Goal: Information Seeking & Learning: Check status

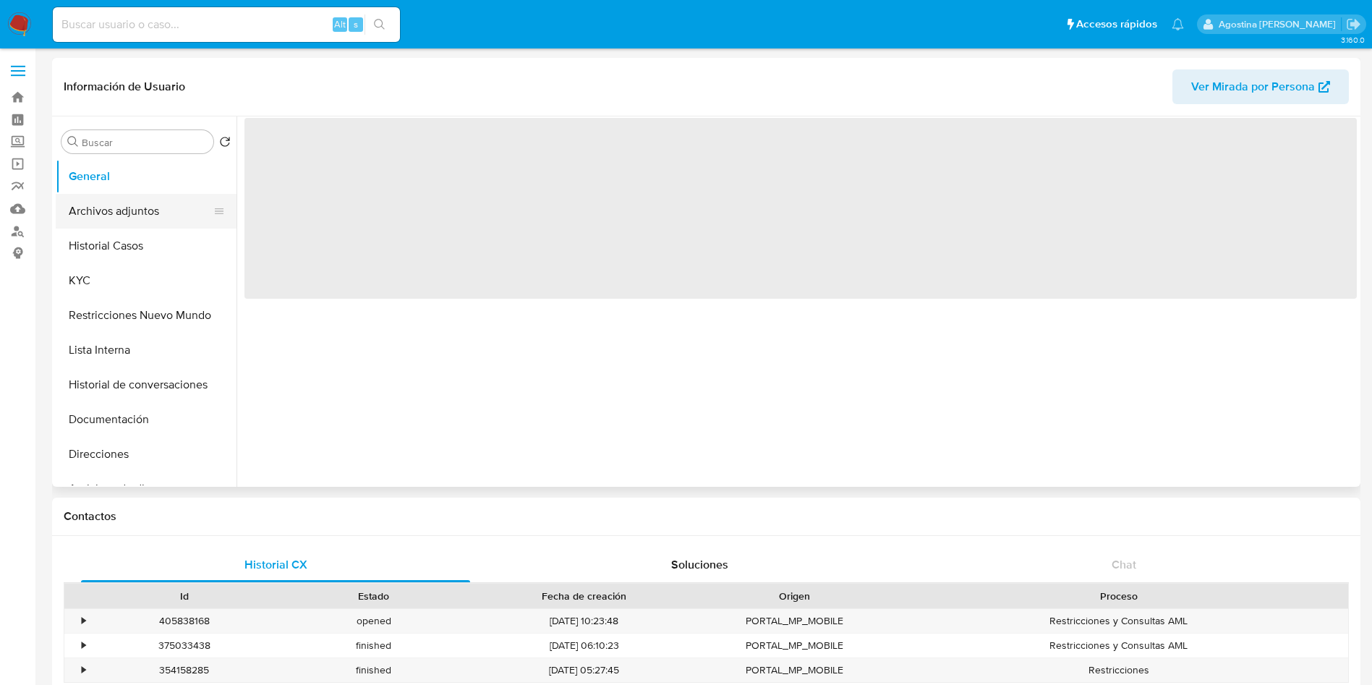
select select "10"
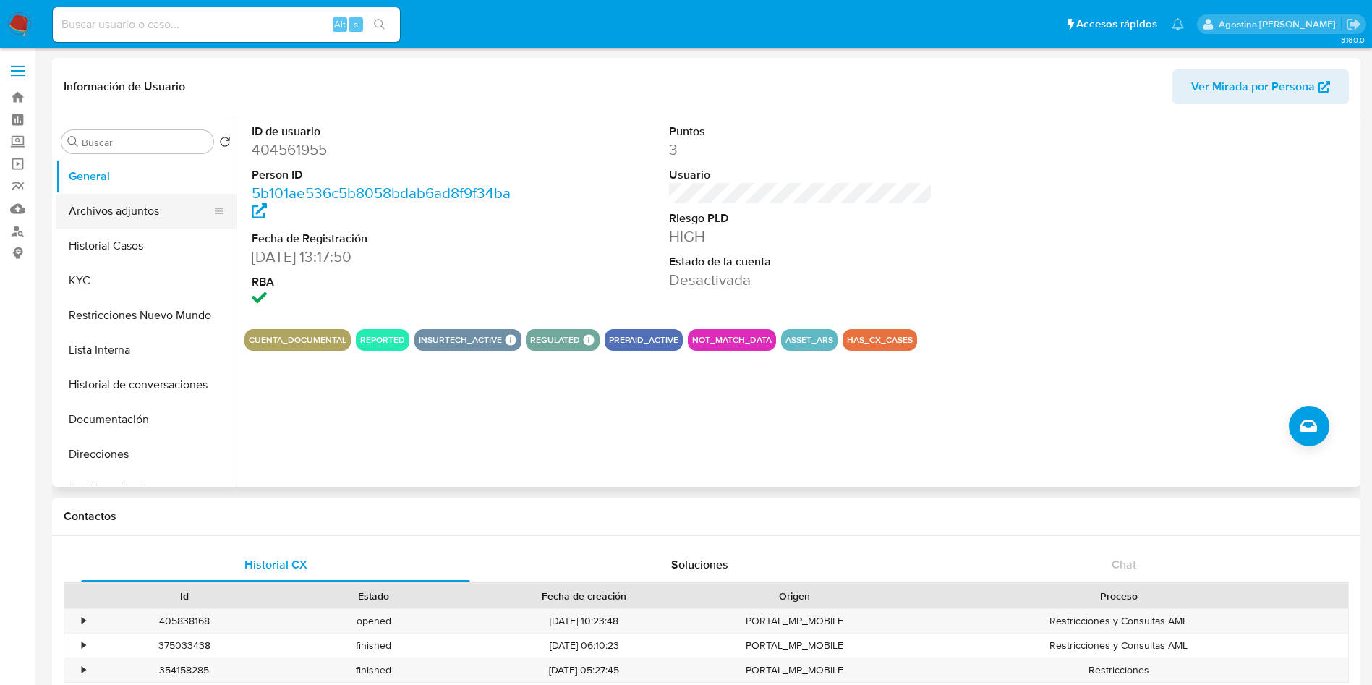
click at [142, 211] on button "Archivos adjuntos" at bounding box center [140, 211] width 169 height 35
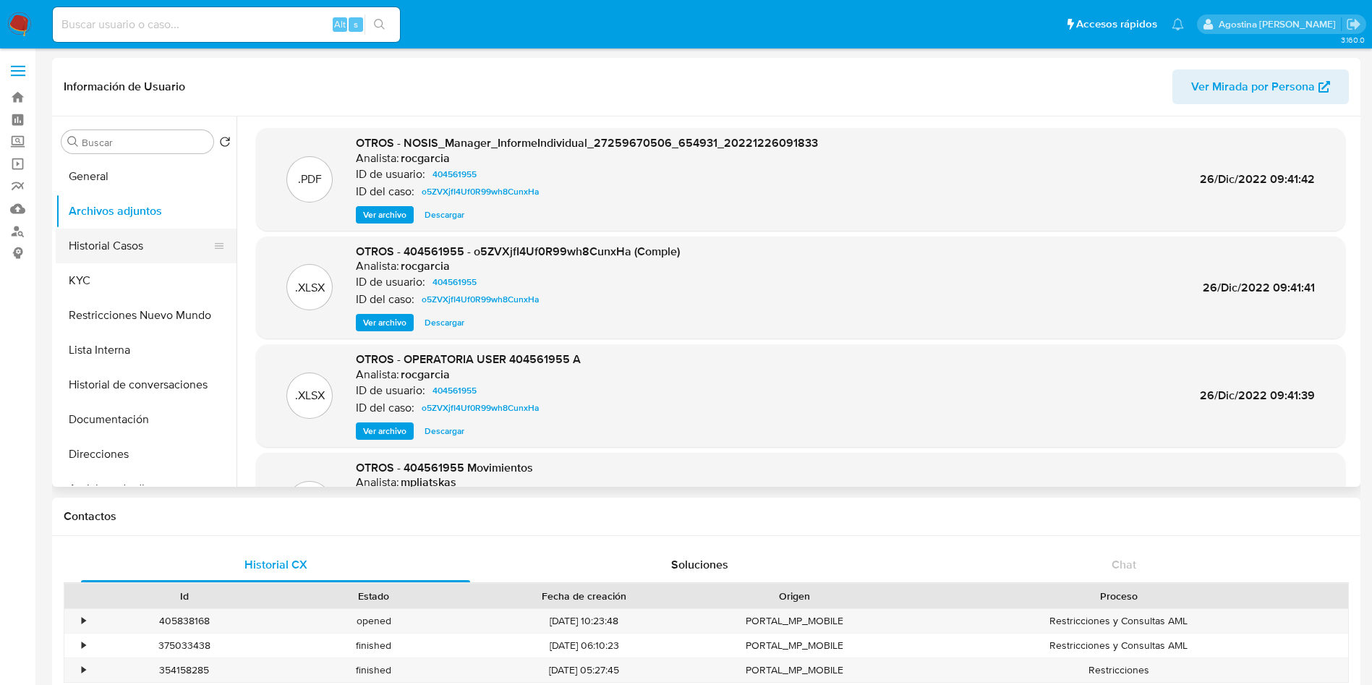
click at [150, 245] on button "Historial Casos" at bounding box center [140, 246] width 169 height 35
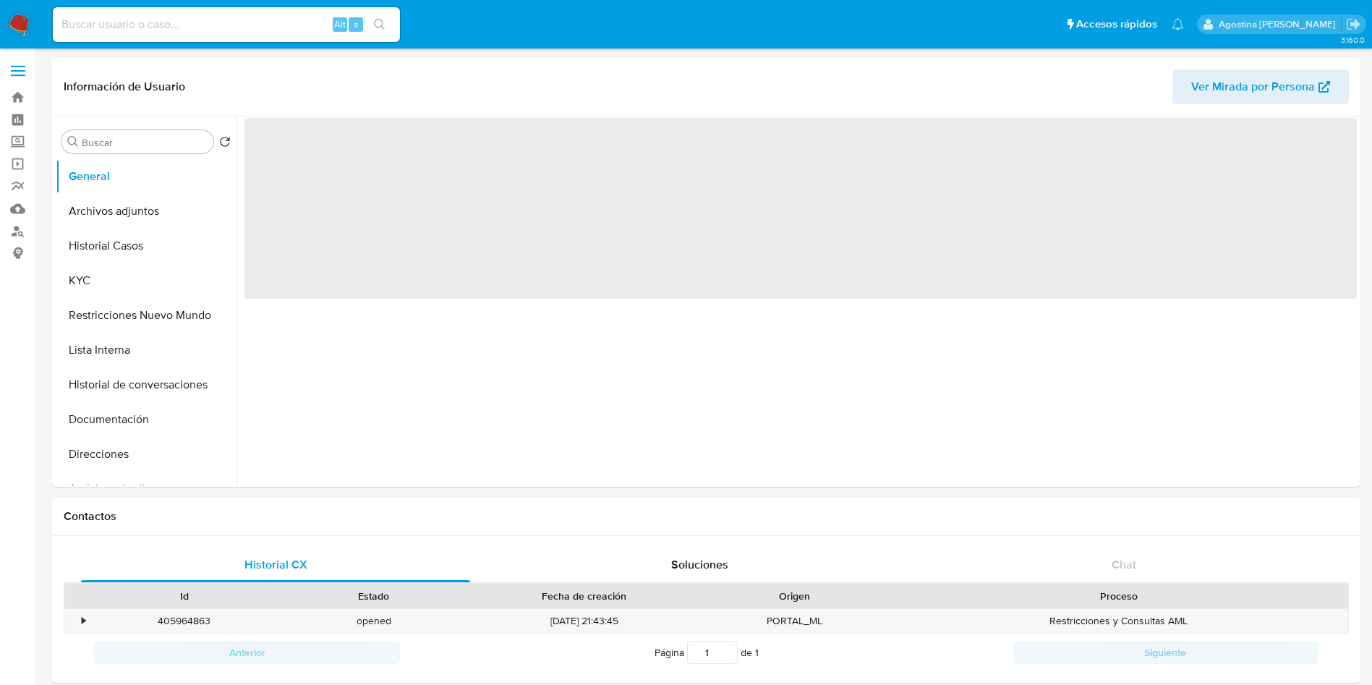
select select "10"
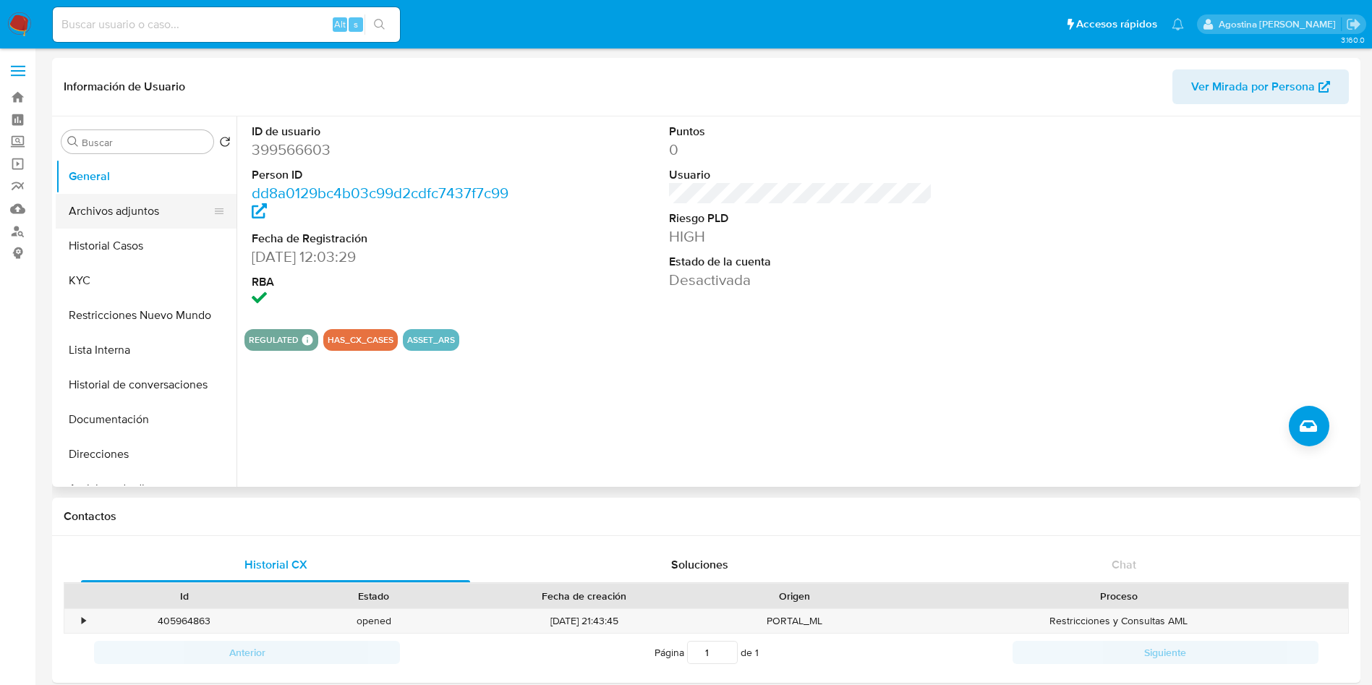
click at [162, 207] on button "Archivos adjuntos" at bounding box center [140, 211] width 169 height 35
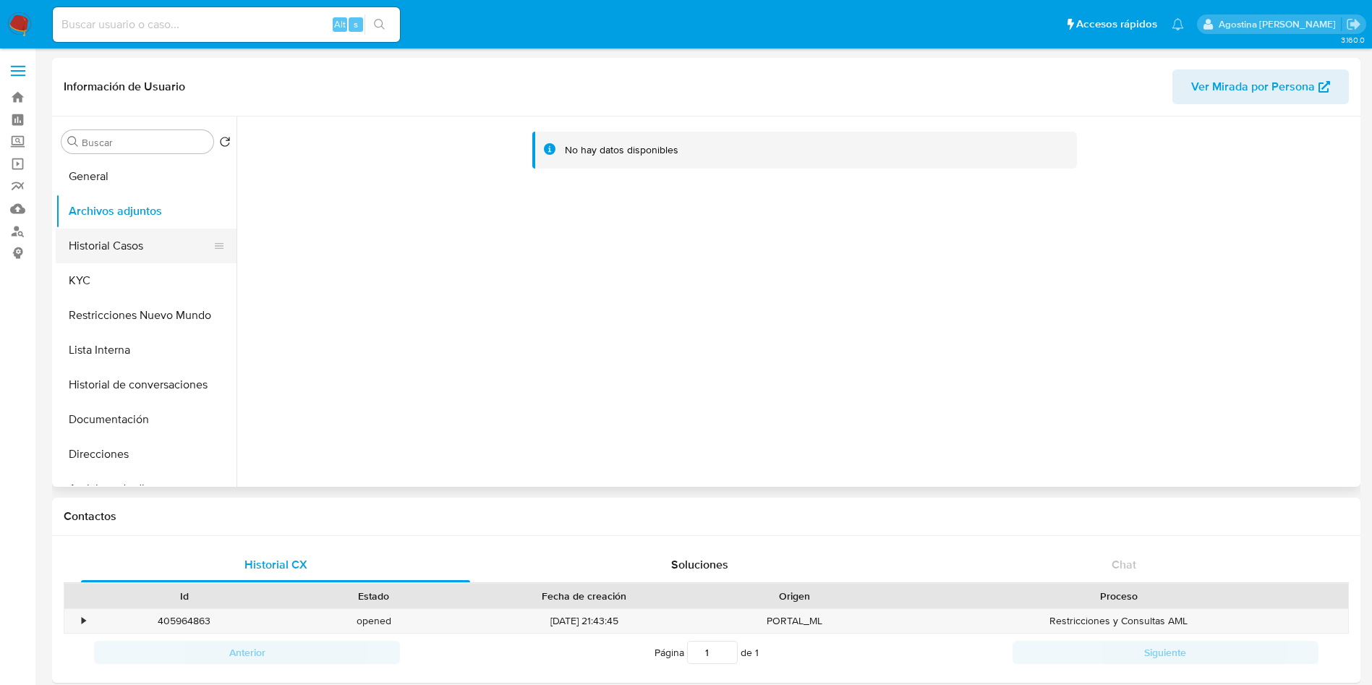
click at [143, 245] on button "Historial Casos" at bounding box center [140, 246] width 169 height 35
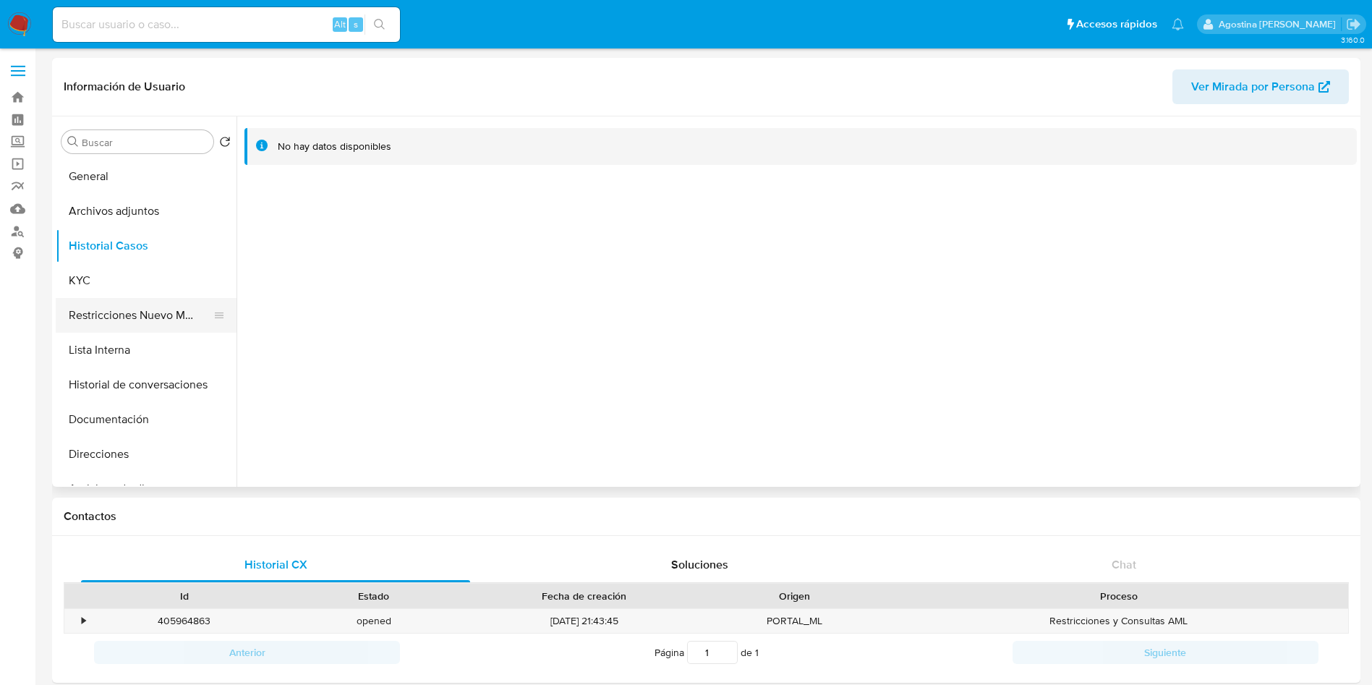
click at [166, 304] on button "Restricciones Nuevo Mundo" at bounding box center [140, 315] width 169 height 35
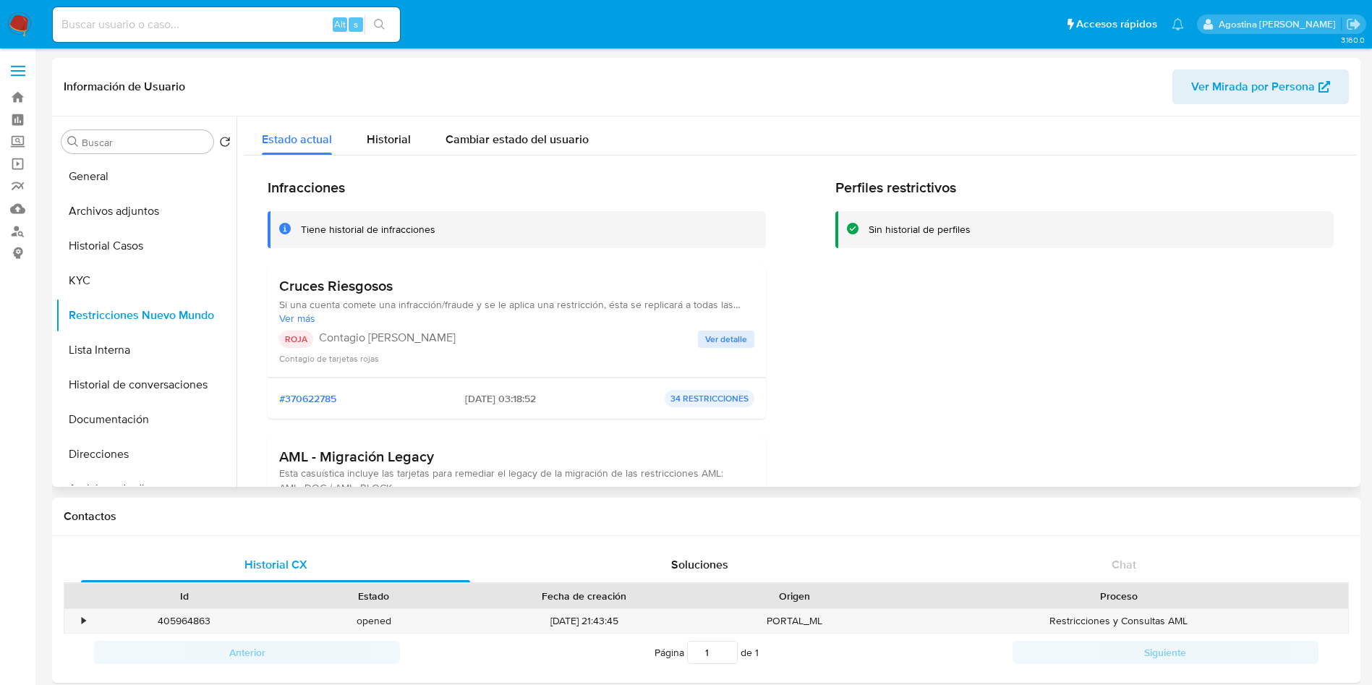
click at [705, 333] on span "Ver detalle" at bounding box center [726, 339] width 42 height 14
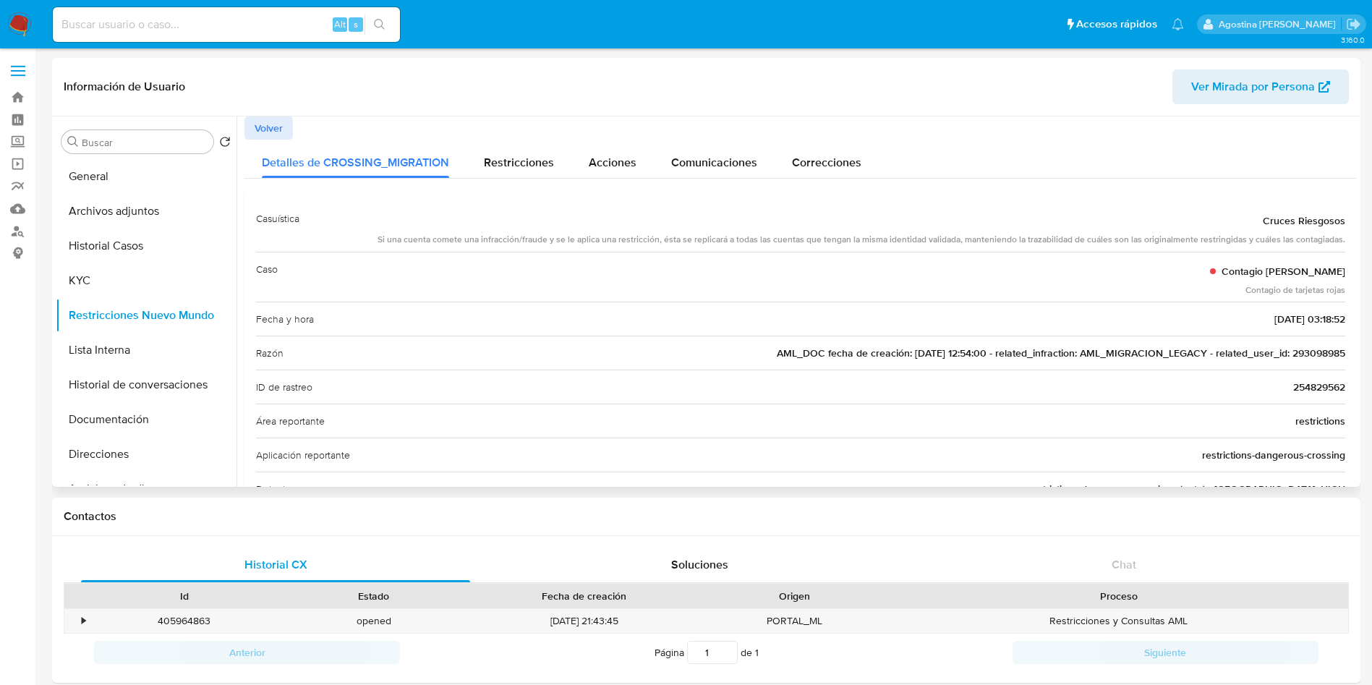
scroll to position [326, 0]
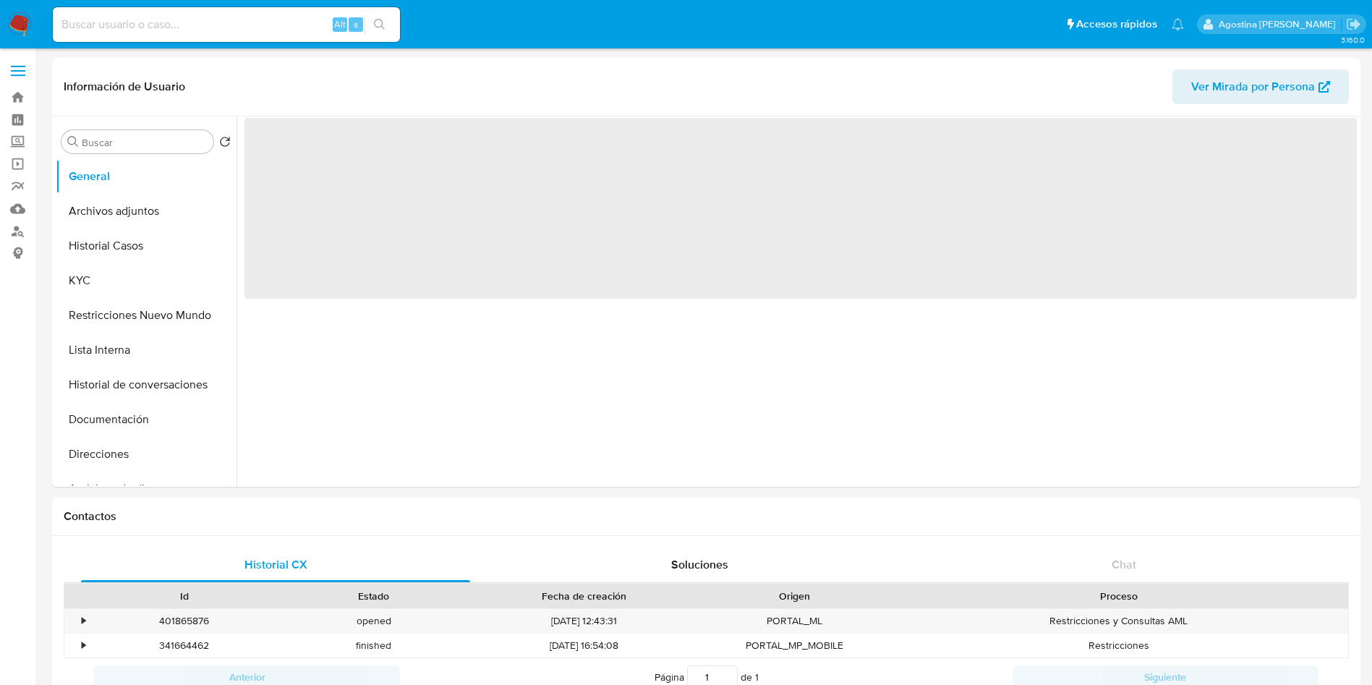
select select "10"
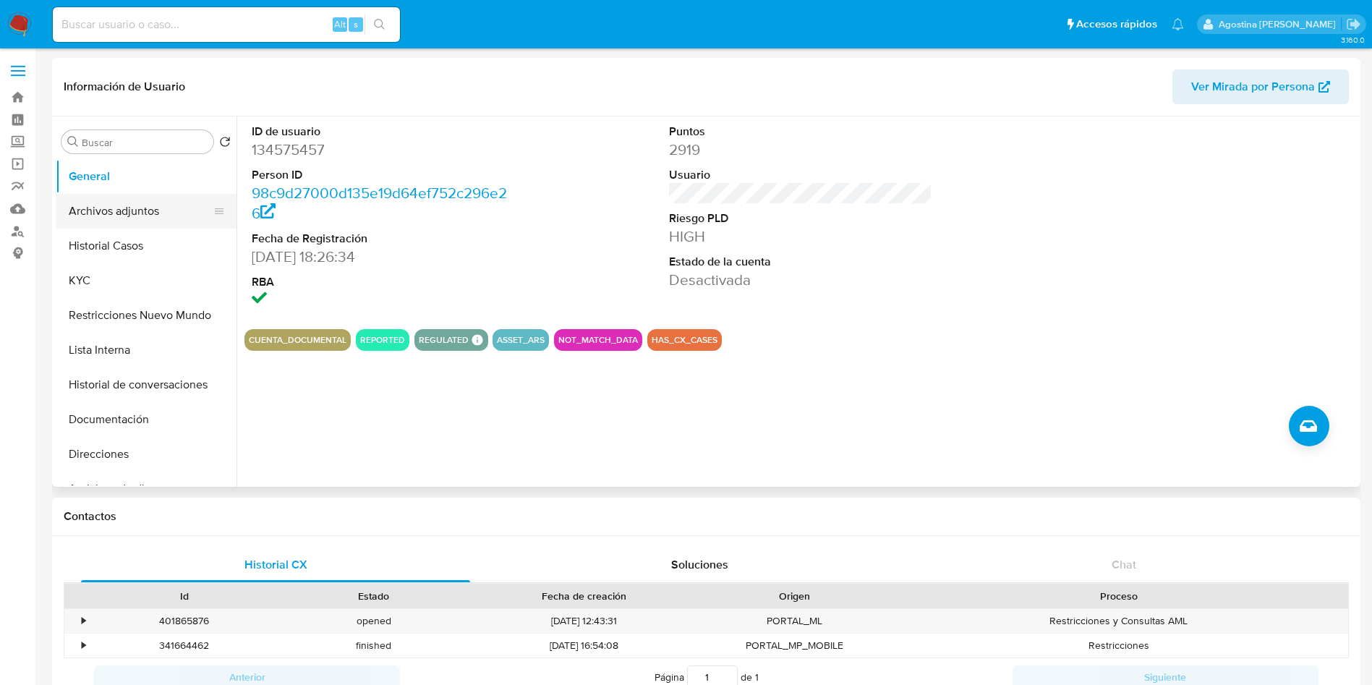
click at [120, 218] on button "Archivos adjuntos" at bounding box center [140, 211] width 169 height 35
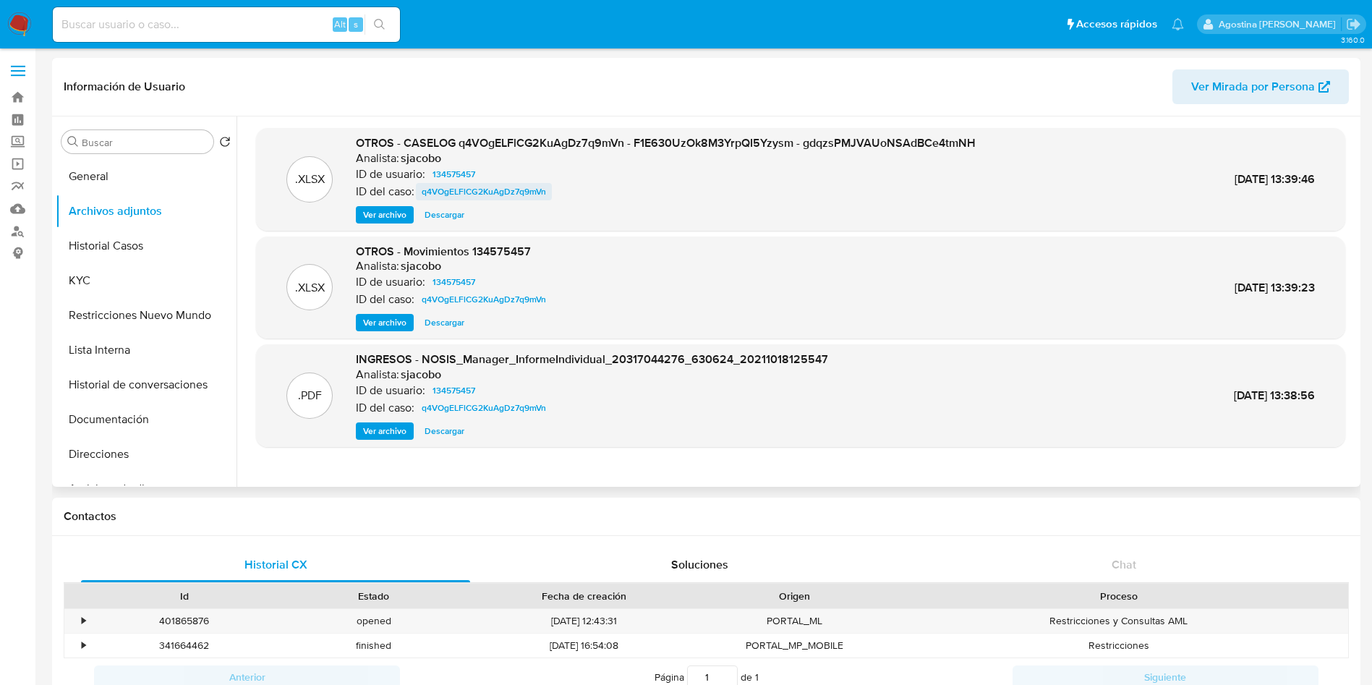
click at [475, 194] on span "q4VOgELFlCG2KuAgDz7q9mVn" at bounding box center [484, 191] width 124 height 17
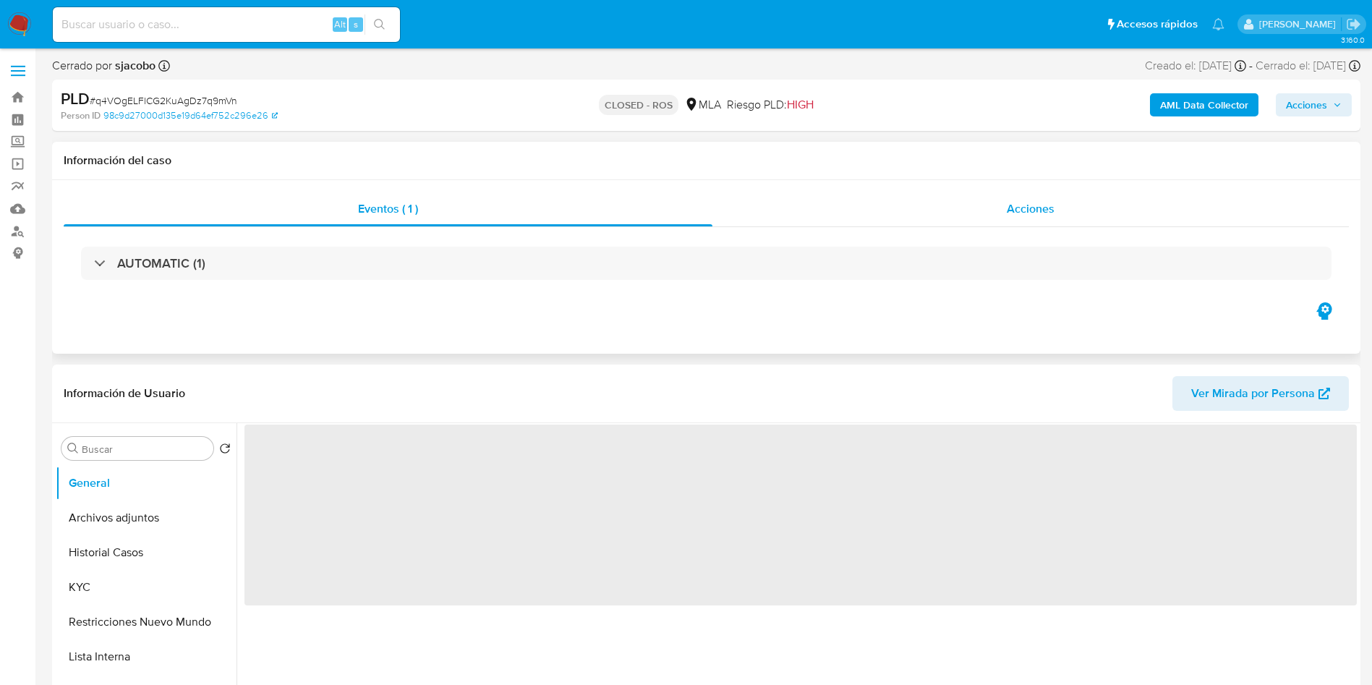
click at [972, 215] on div "Acciones" at bounding box center [1031, 209] width 637 height 35
select select "10"
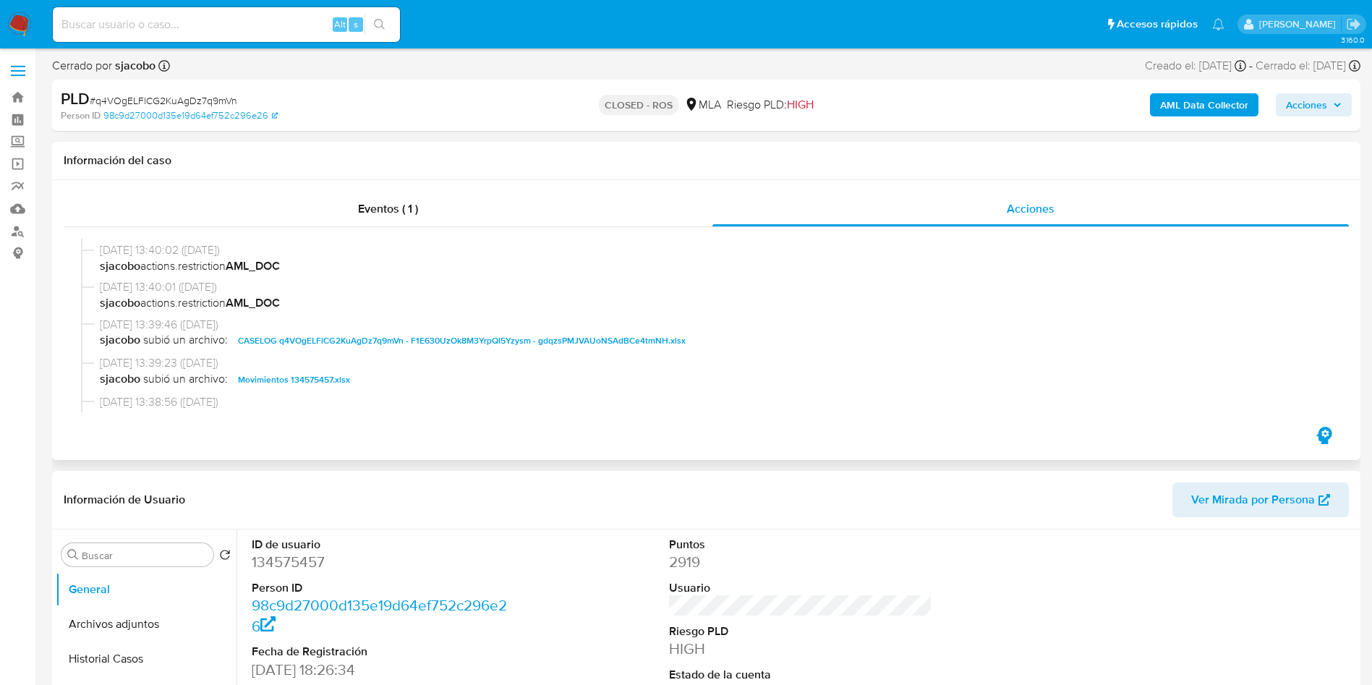
scroll to position [651, 0]
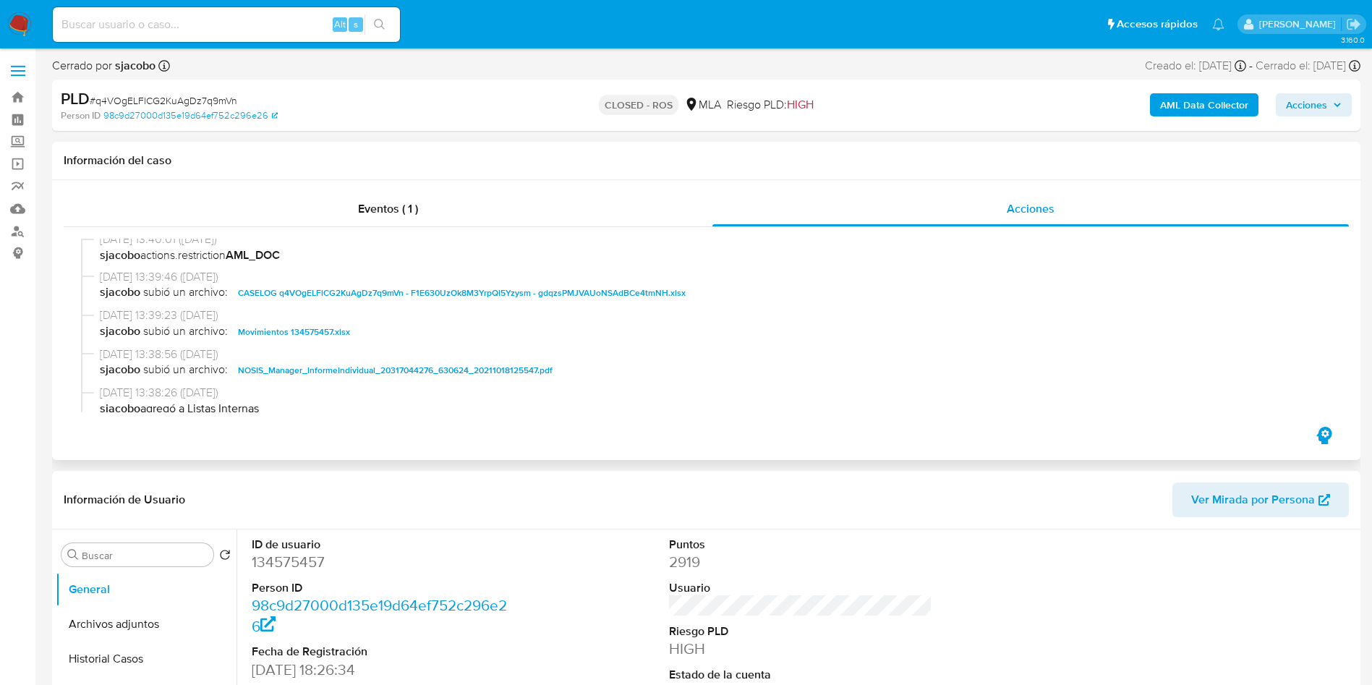
click at [428, 295] on span "CASELOG q4VOgELFlCG2KuAgDz7q9mVn - F1E630UzOk8M3YrpQI5Yzysm - gdqzsPMJVAUoNSAdB…" at bounding box center [462, 292] width 448 height 17
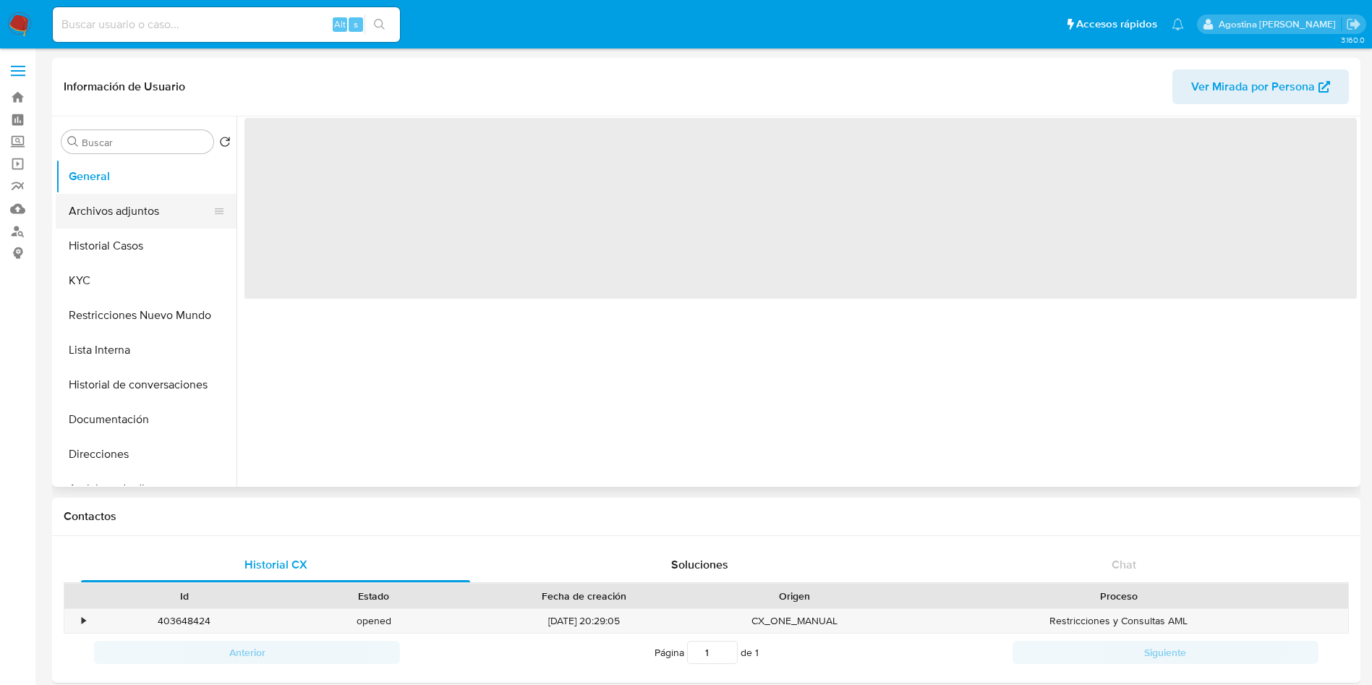
select select "10"
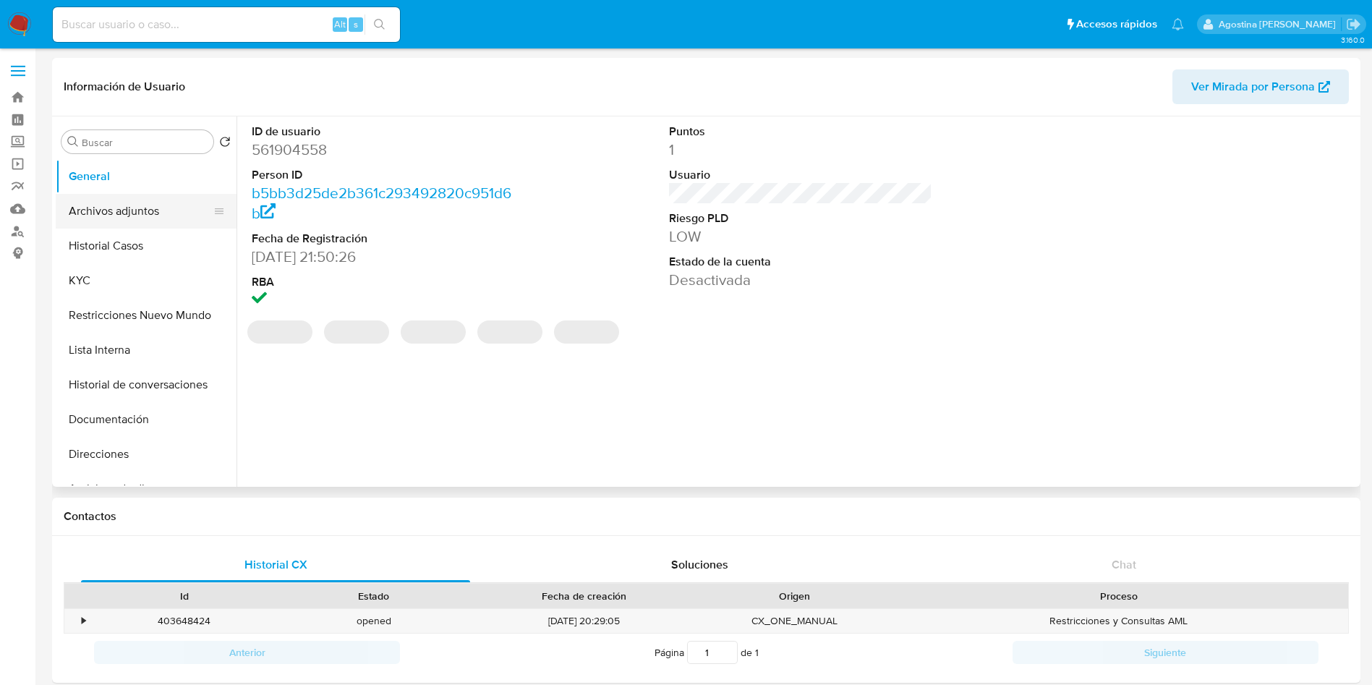
click at [139, 209] on button "Archivos adjuntos" at bounding box center [140, 211] width 169 height 35
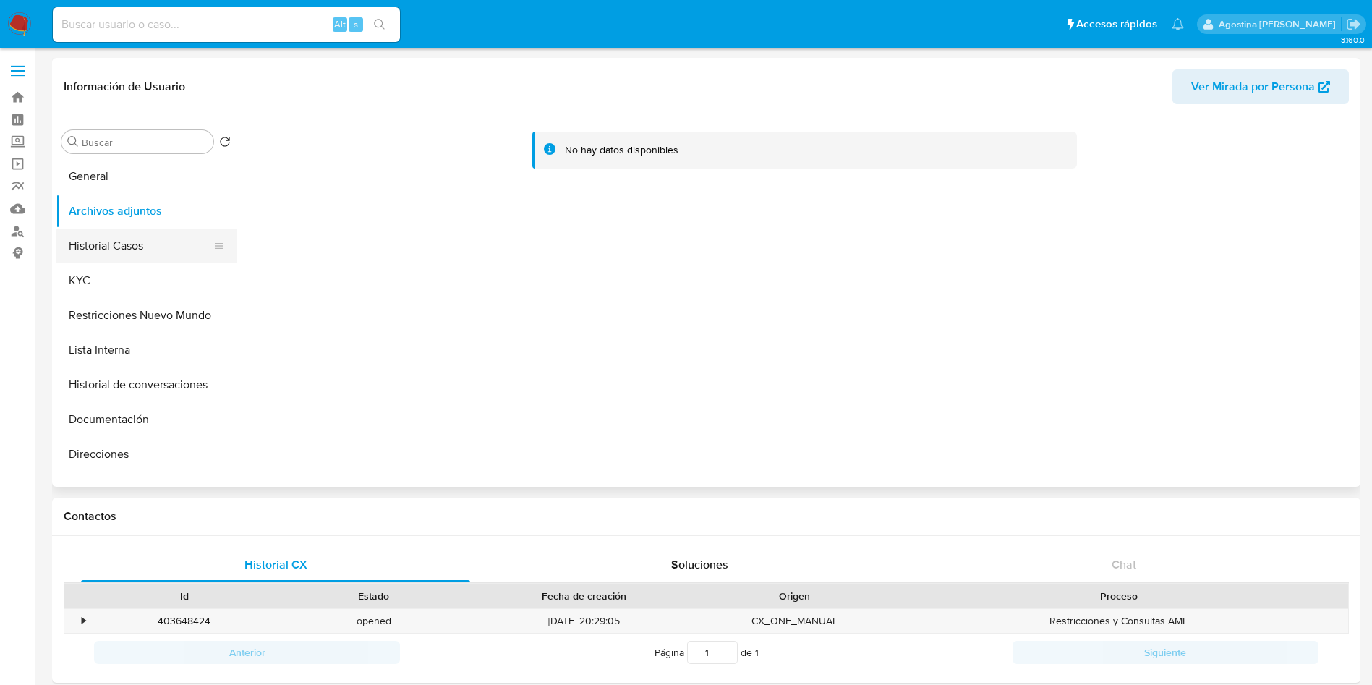
click at [152, 241] on button "Historial Casos" at bounding box center [140, 246] width 169 height 35
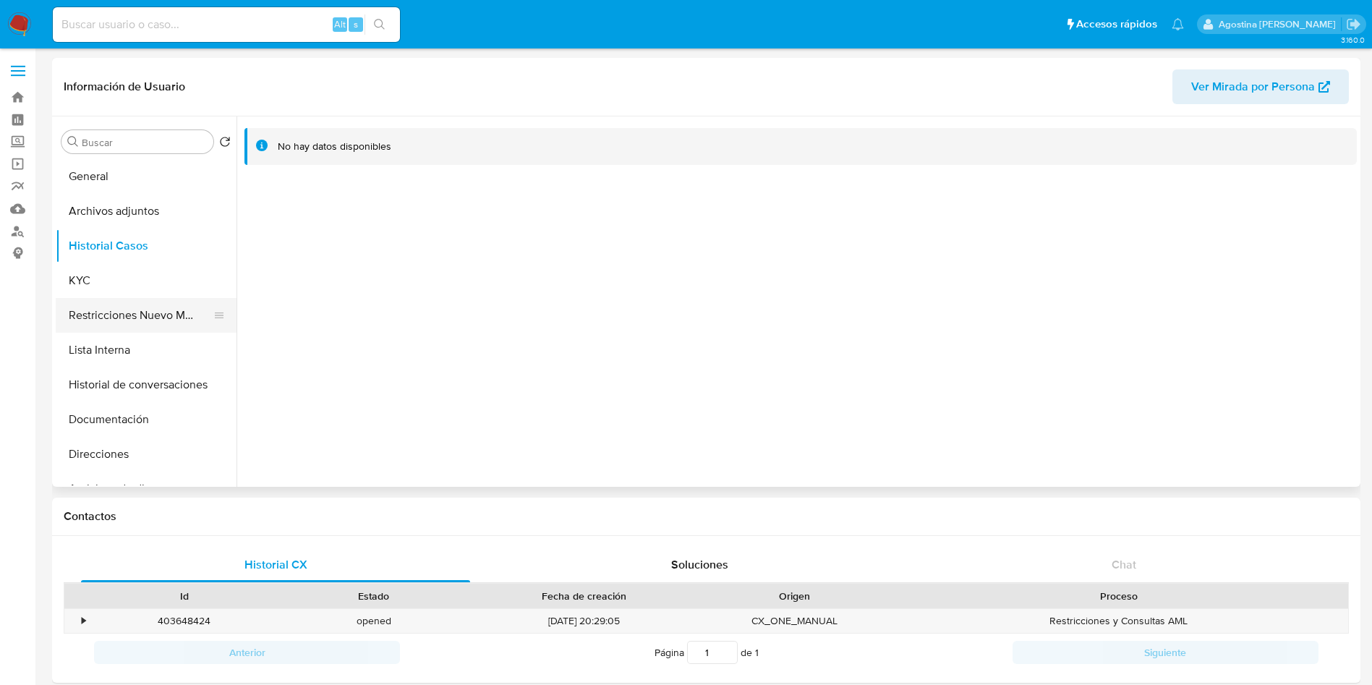
click at [155, 314] on button "Restricciones Nuevo Mundo" at bounding box center [140, 315] width 169 height 35
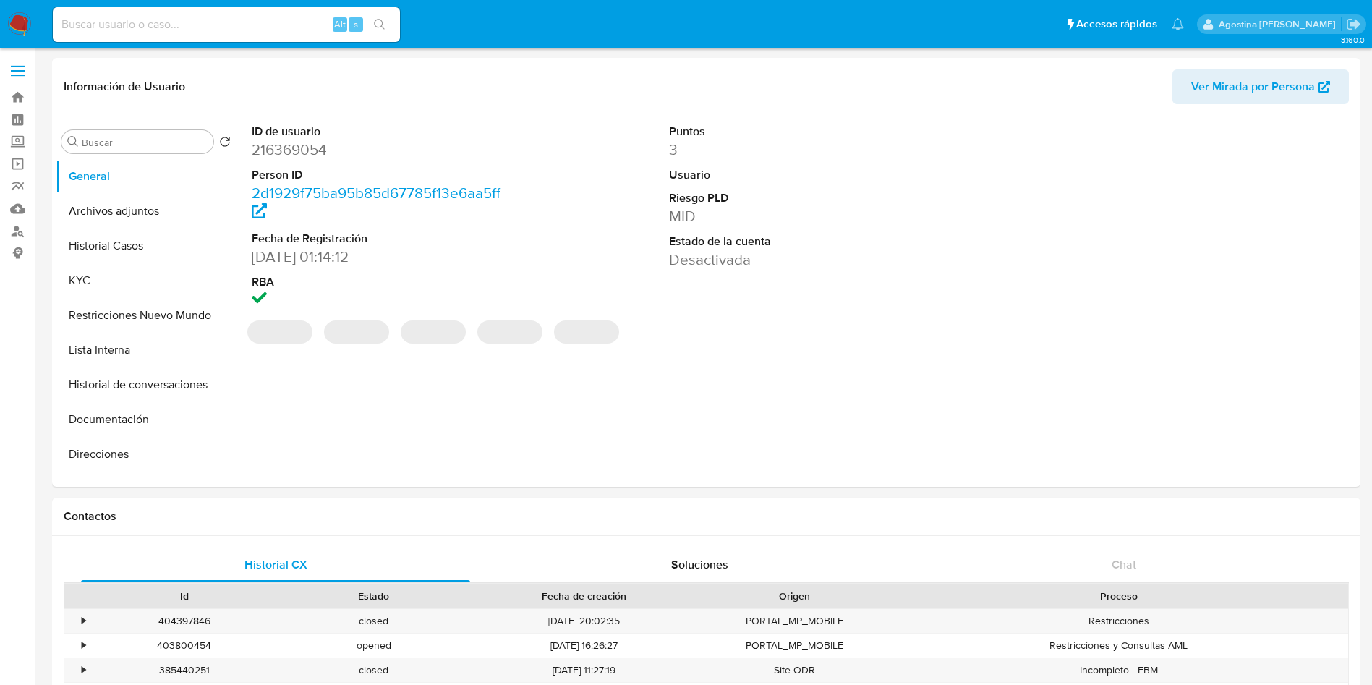
select select "10"
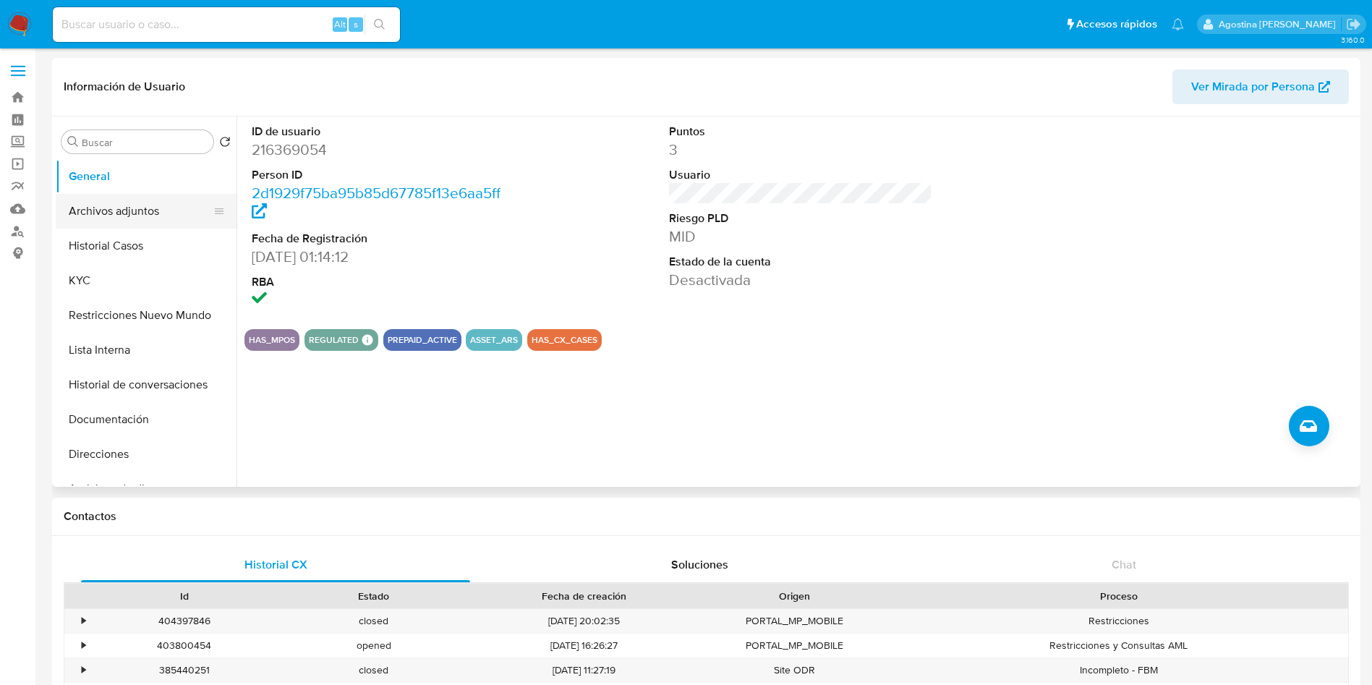
click at [132, 198] on button "Archivos adjuntos" at bounding box center [140, 211] width 169 height 35
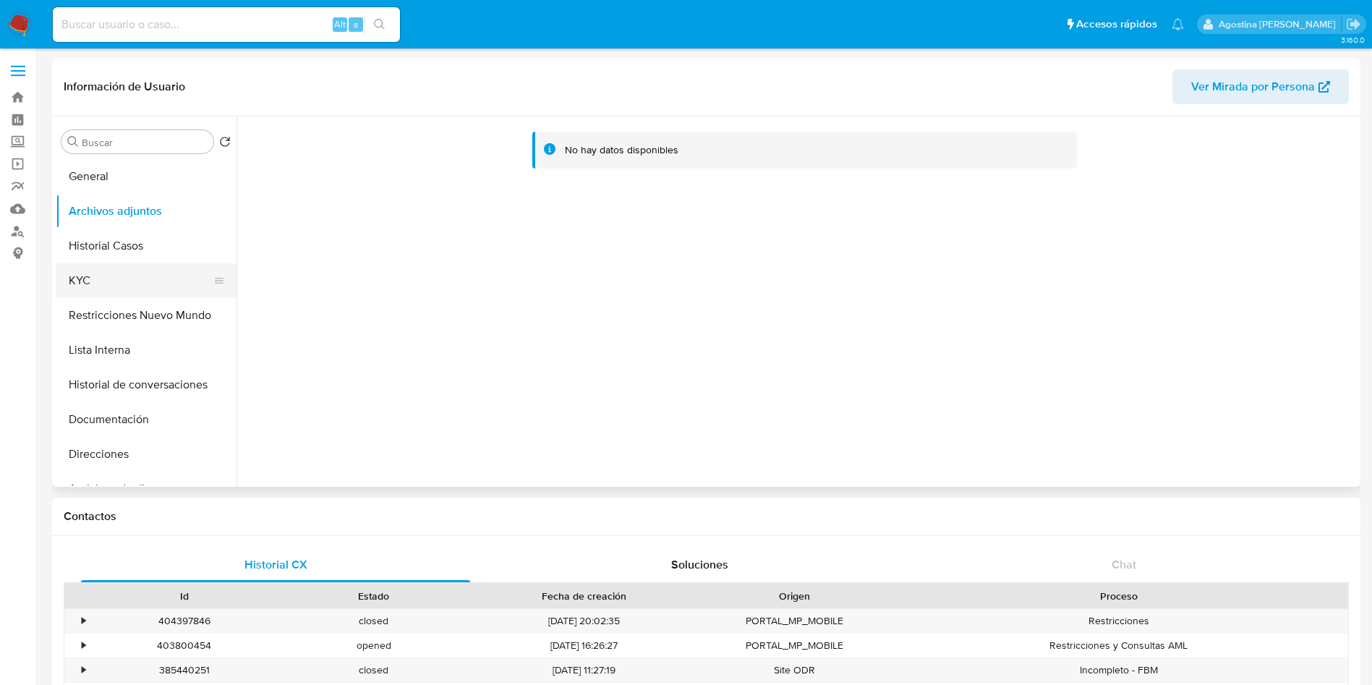
click at [161, 267] on button "KYC" at bounding box center [140, 280] width 169 height 35
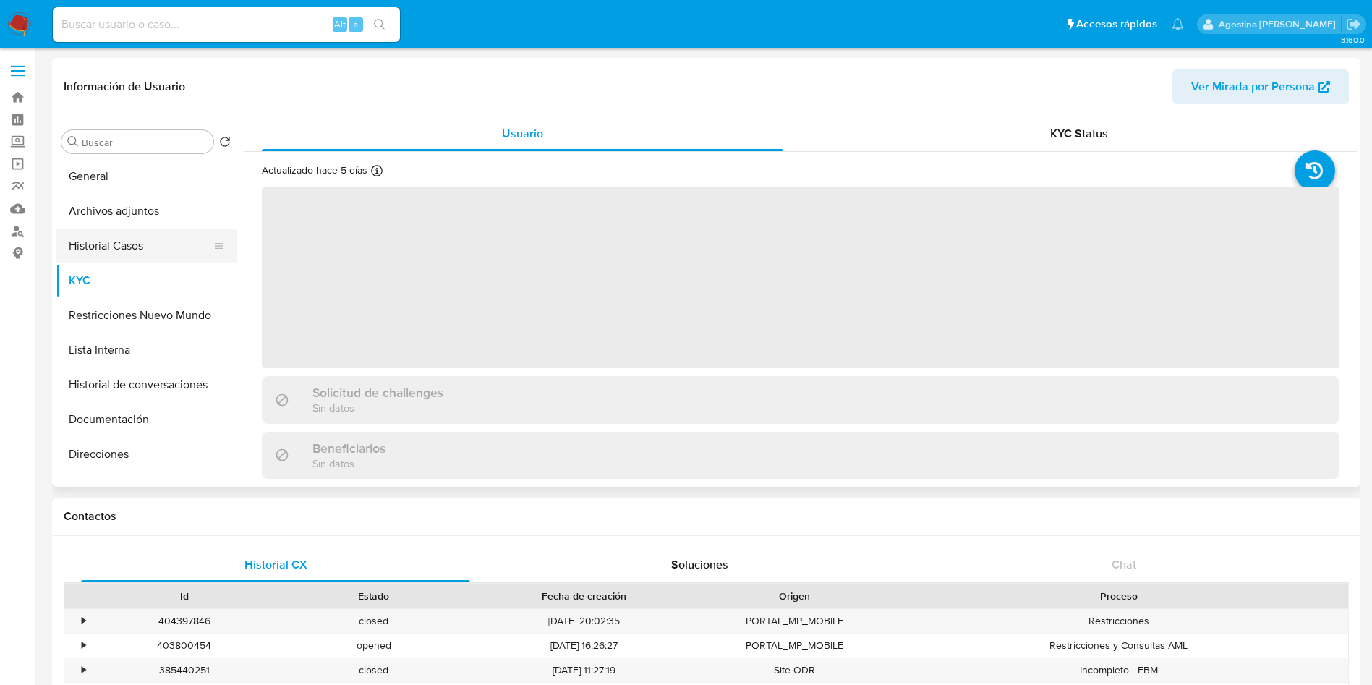
click at [143, 243] on button "Historial Casos" at bounding box center [140, 246] width 169 height 35
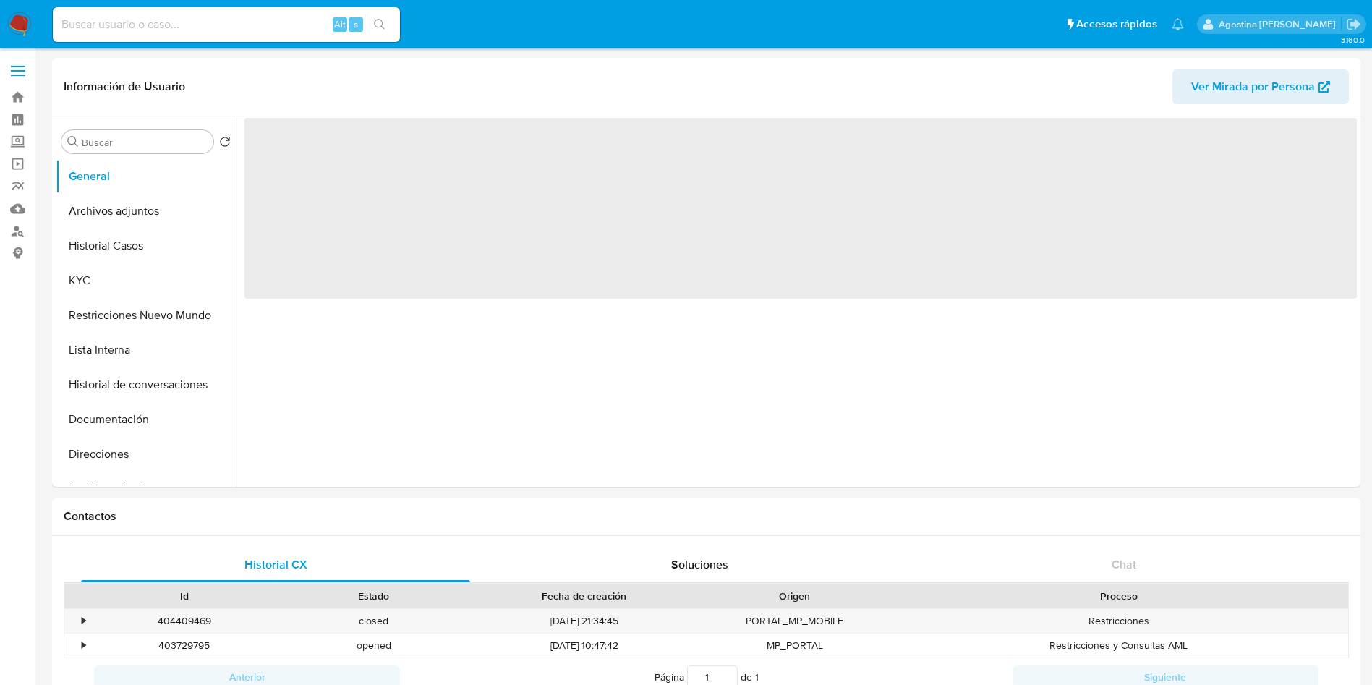
select select "10"
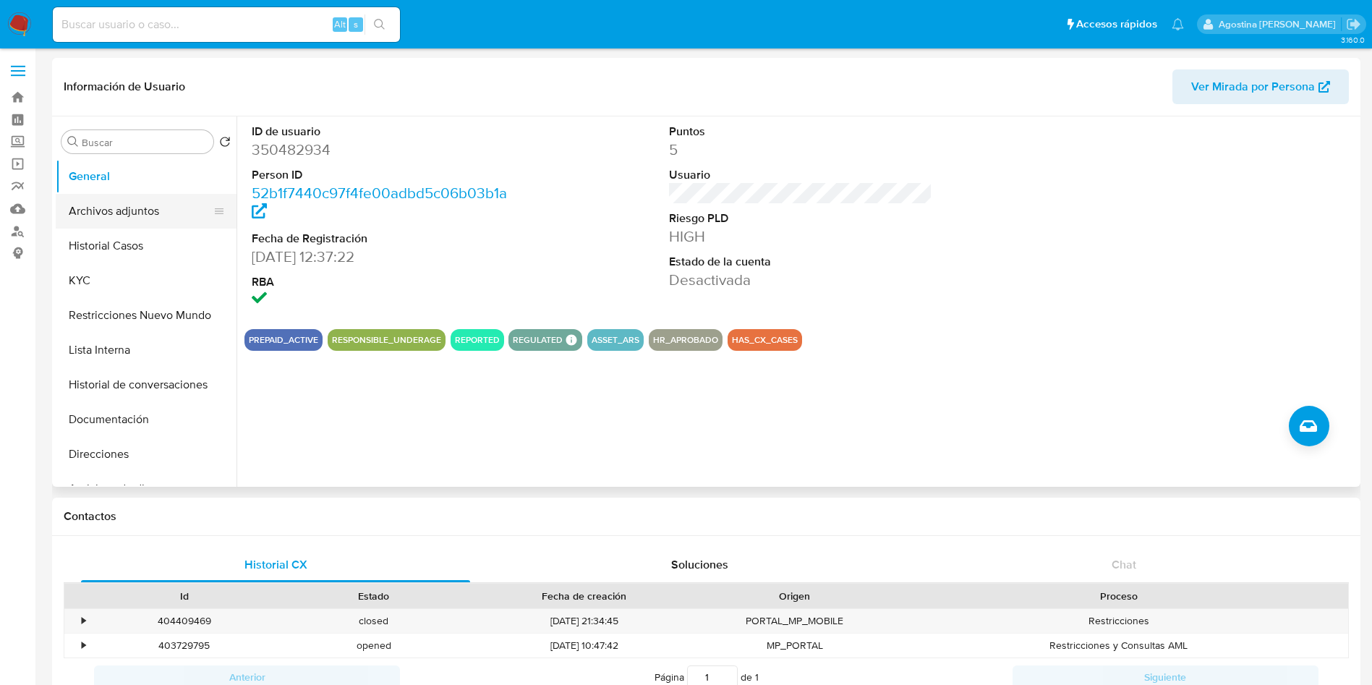
click at [137, 203] on button "Archivos adjuntos" at bounding box center [140, 211] width 169 height 35
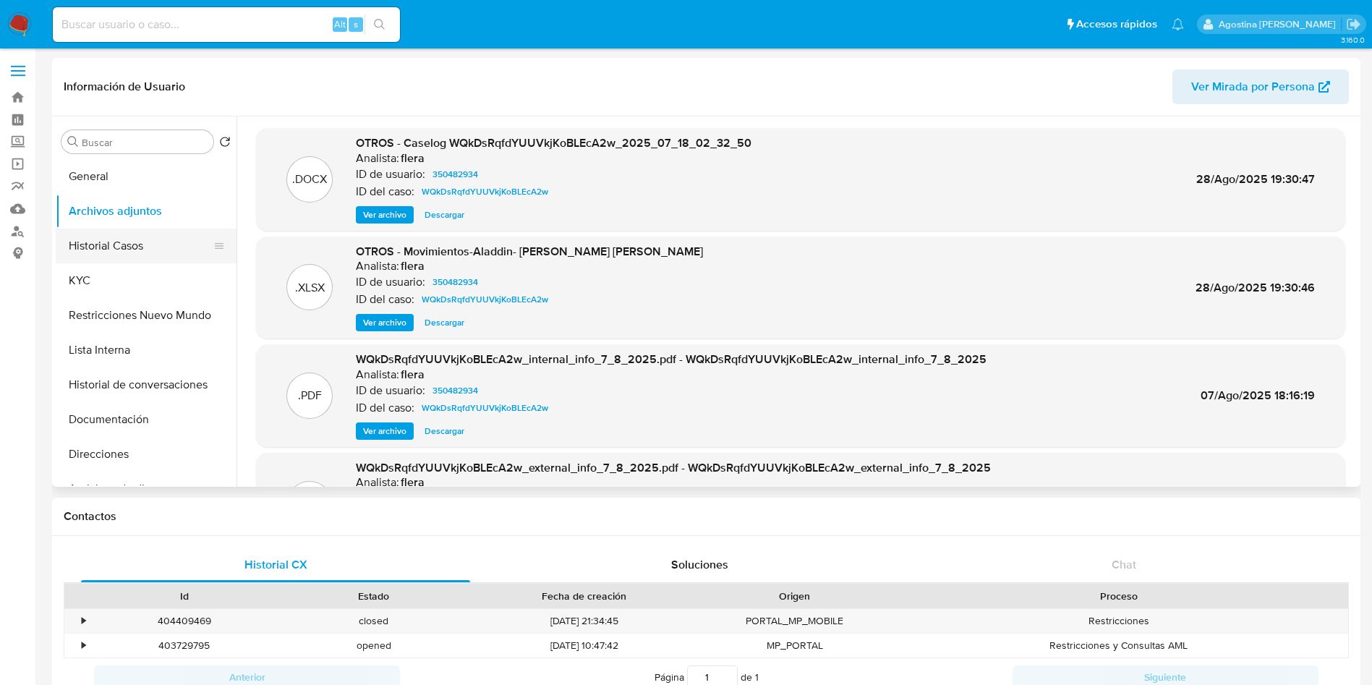
click at [119, 254] on button "Historial Casos" at bounding box center [140, 246] width 169 height 35
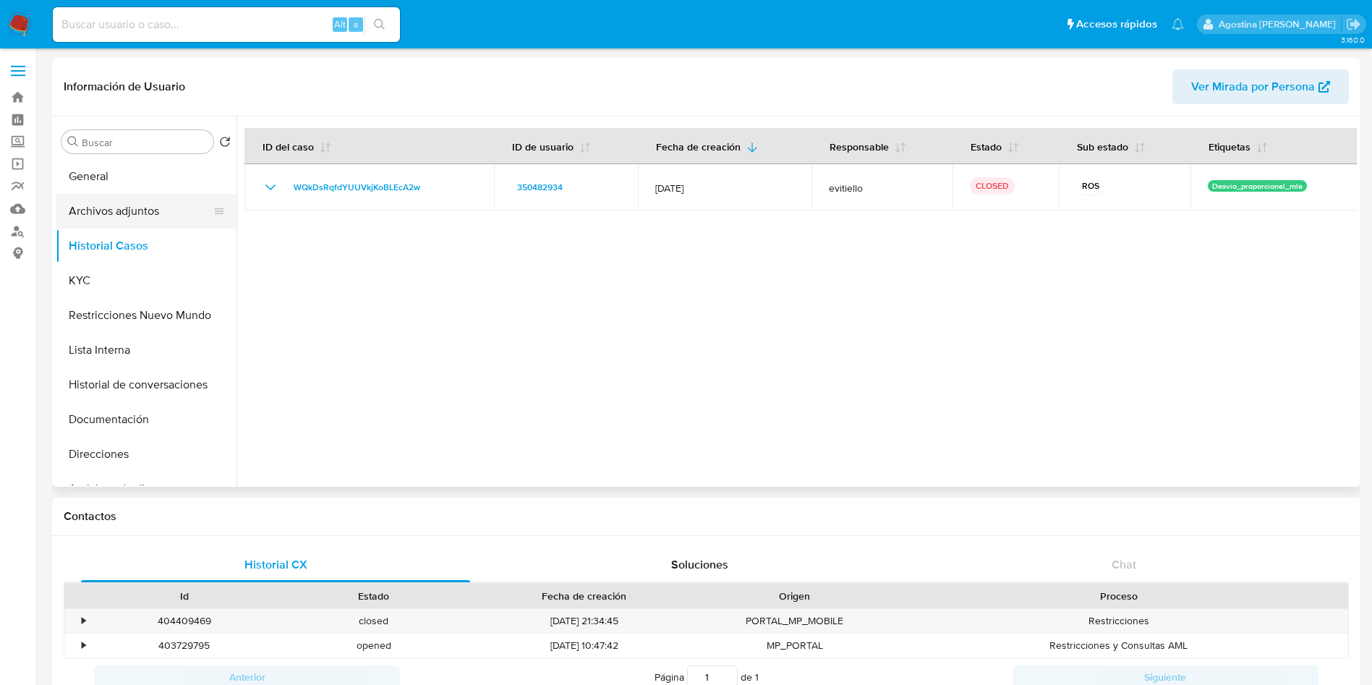
click at [148, 199] on button "Archivos adjuntos" at bounding box center [140, 211] width 169 height 35
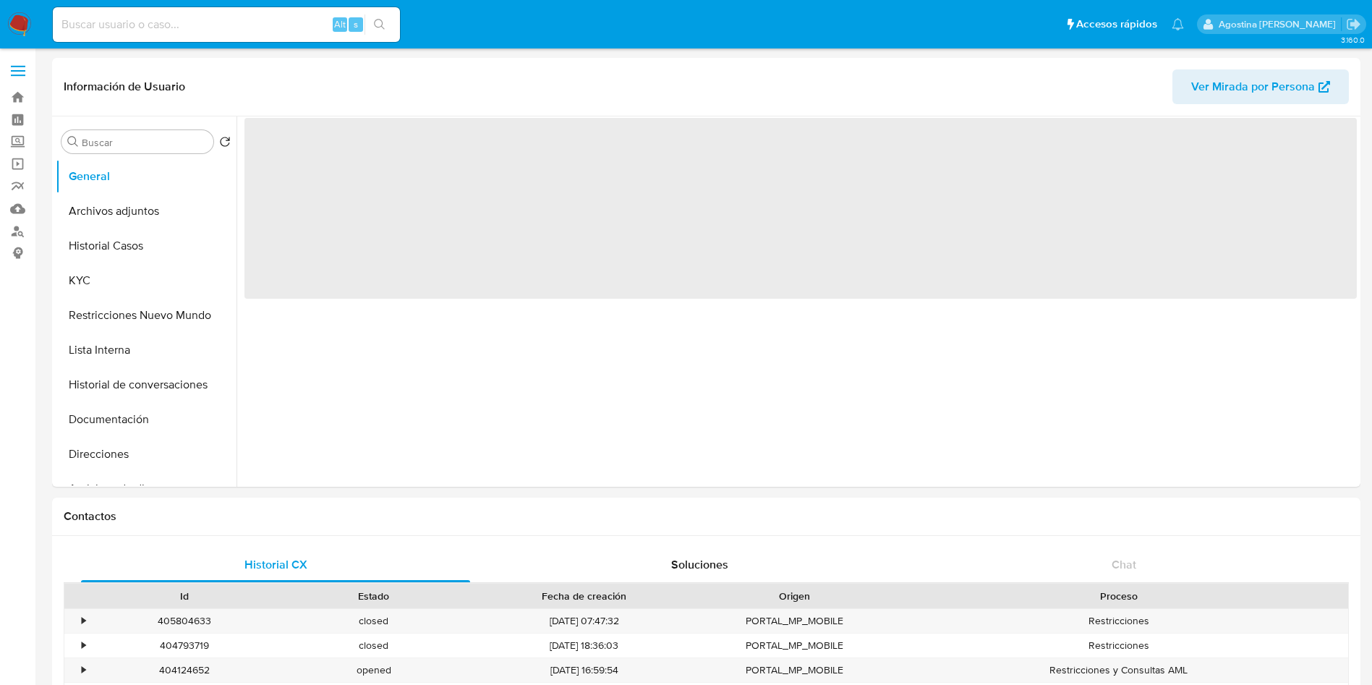
select select "10"
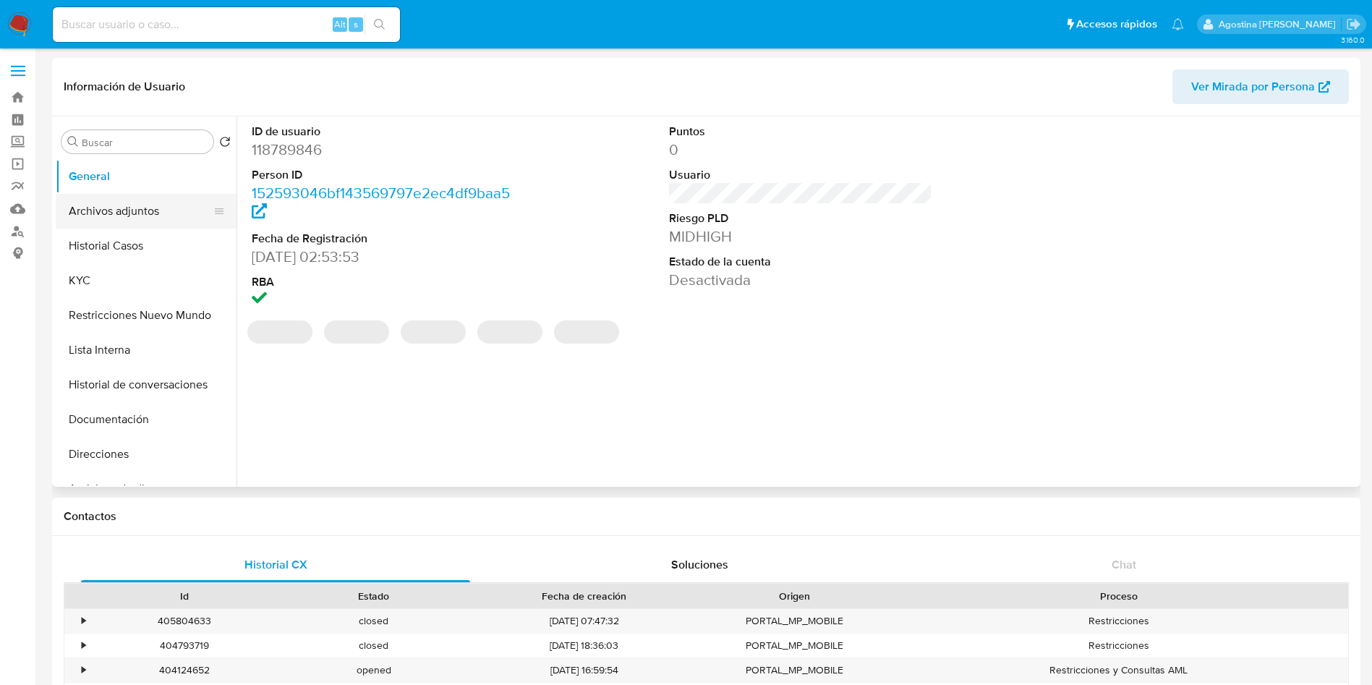
click at [101, 210] on button "Archivos adjuntos" at bounding box center [140, 211] width 169 height 35
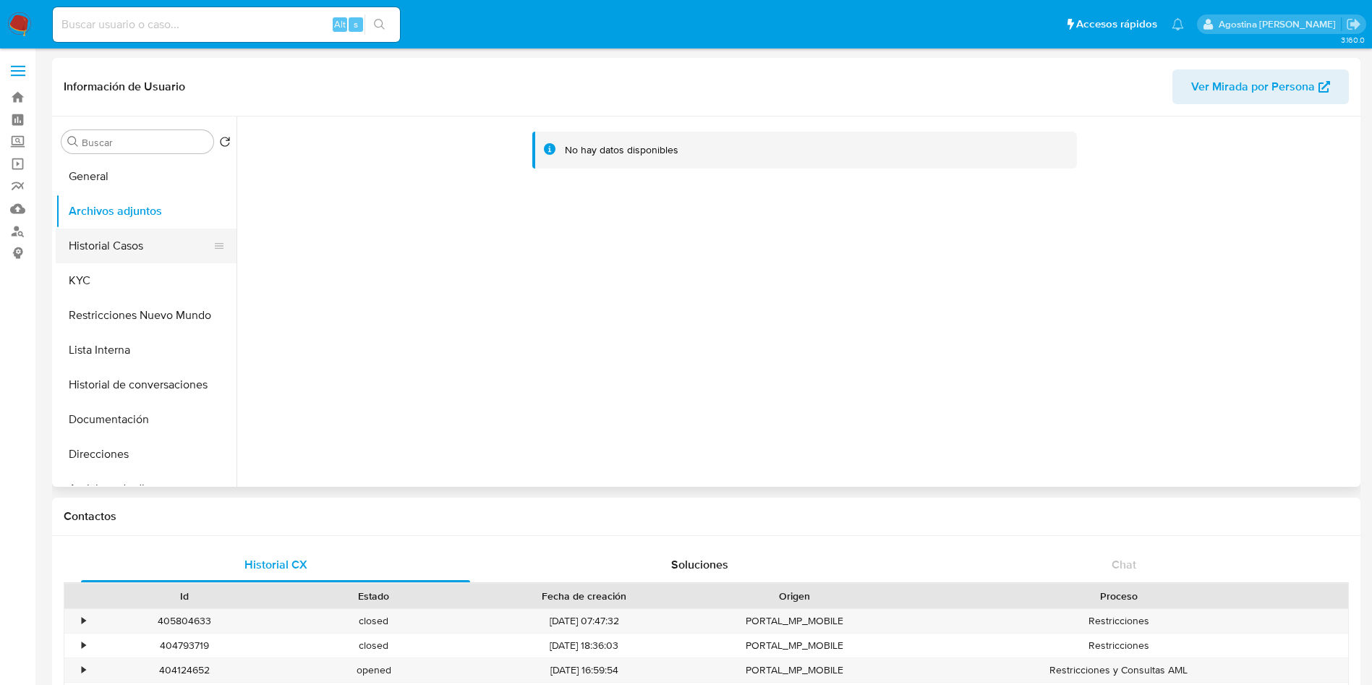
click at [152, 251] on button "Historial Casos" at bounding box center [140, 246] width 169 height 35
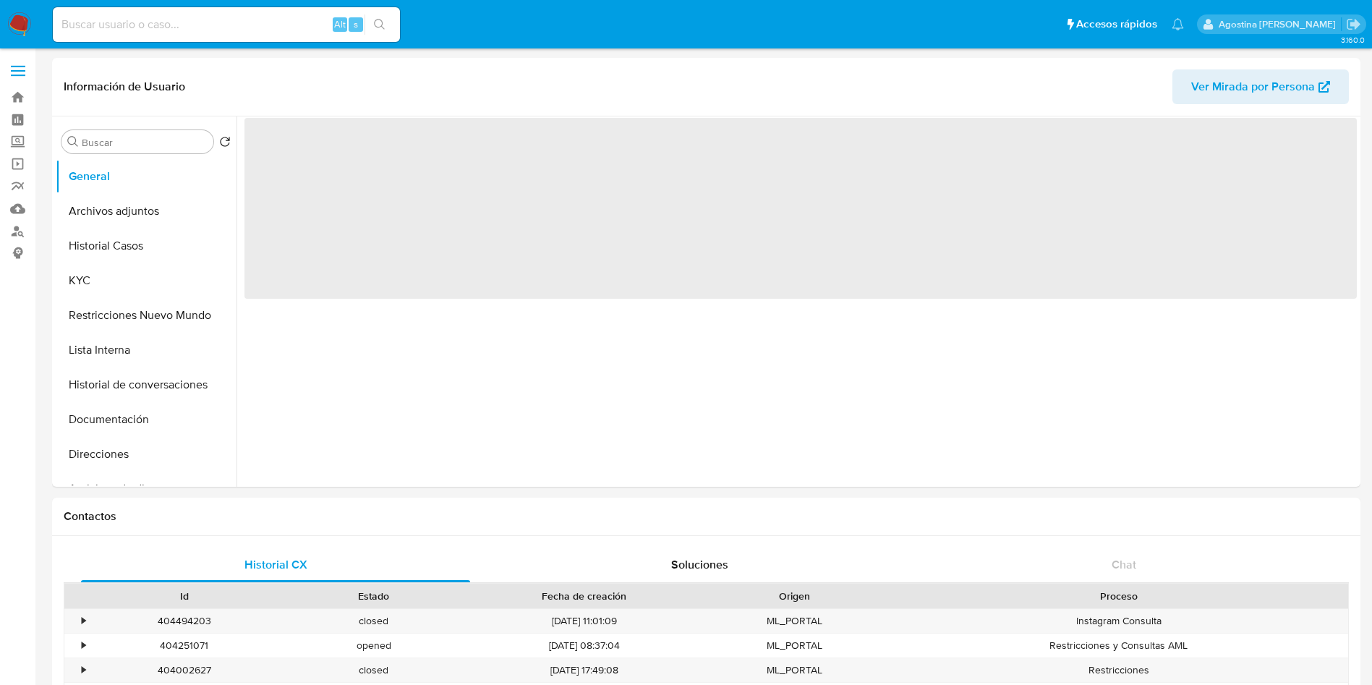
select select "10"
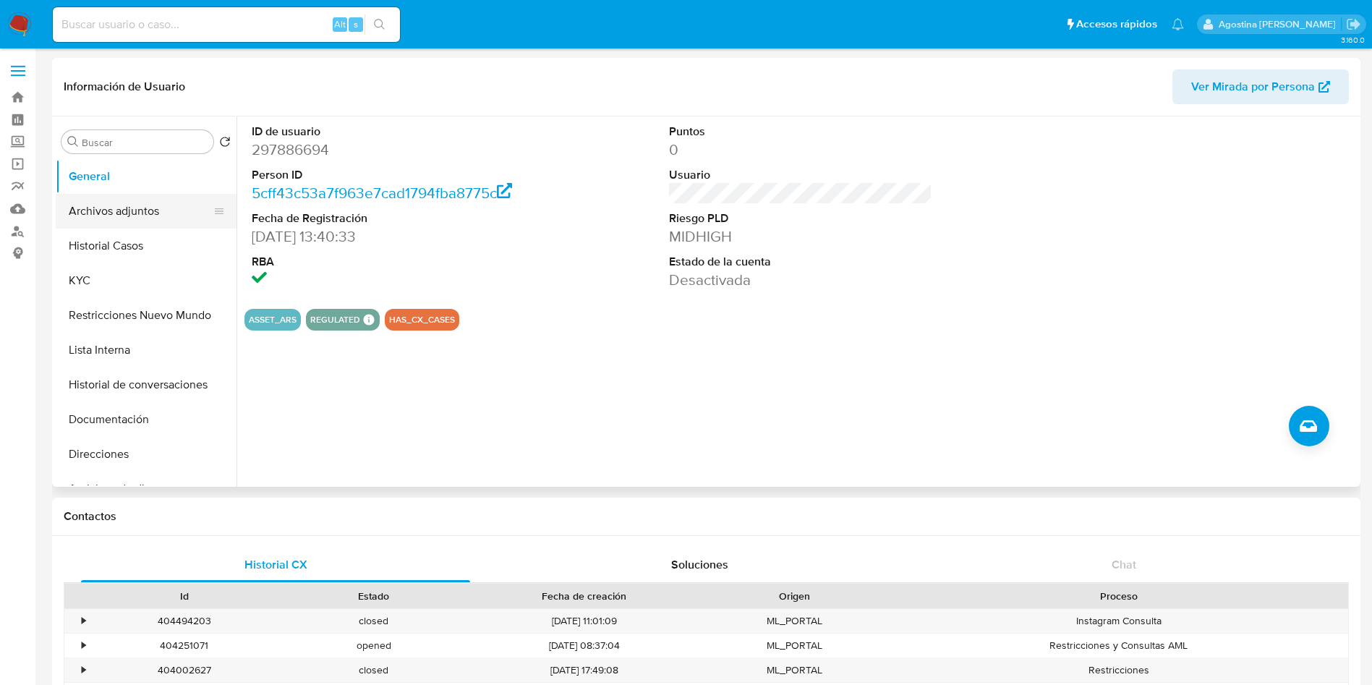
click at [136, 211] on button "Archivos adjuntos" at bounding box center [140, 211] width 169 height 35
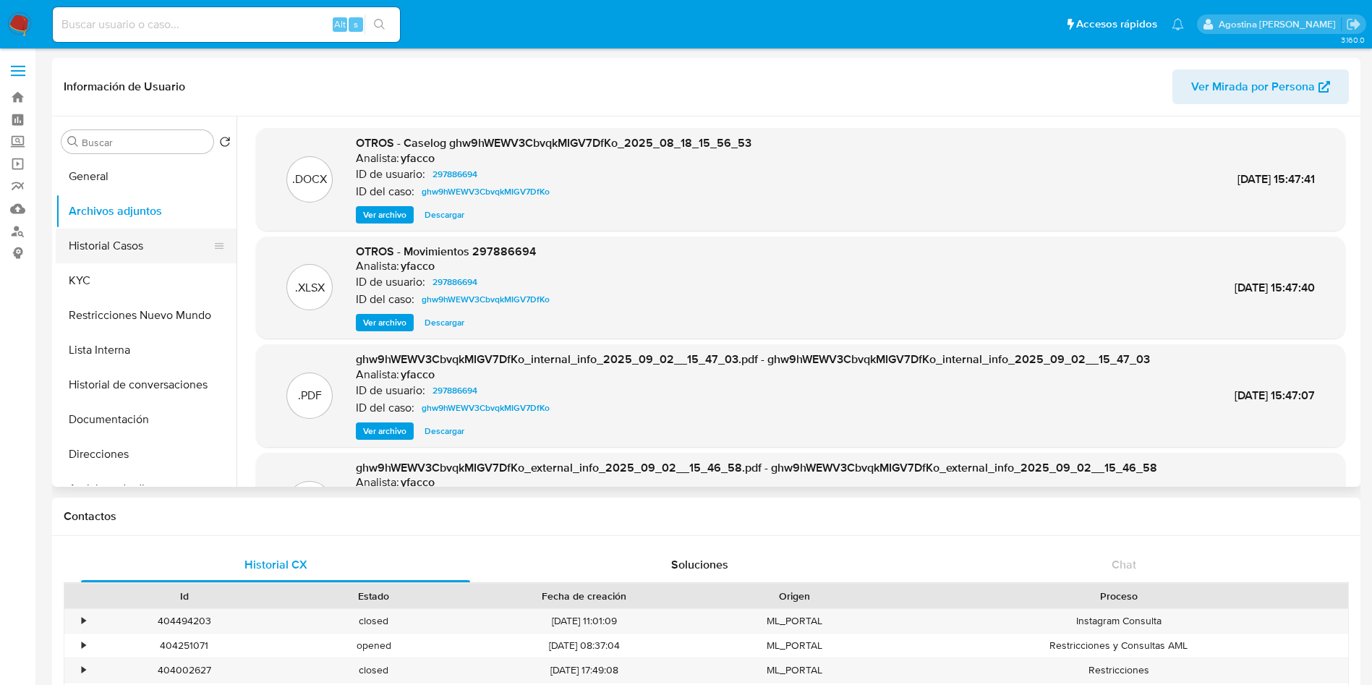
click at [138, 242] on button "Historial Casos" at bounding box center [140, 246] width 169 height 35
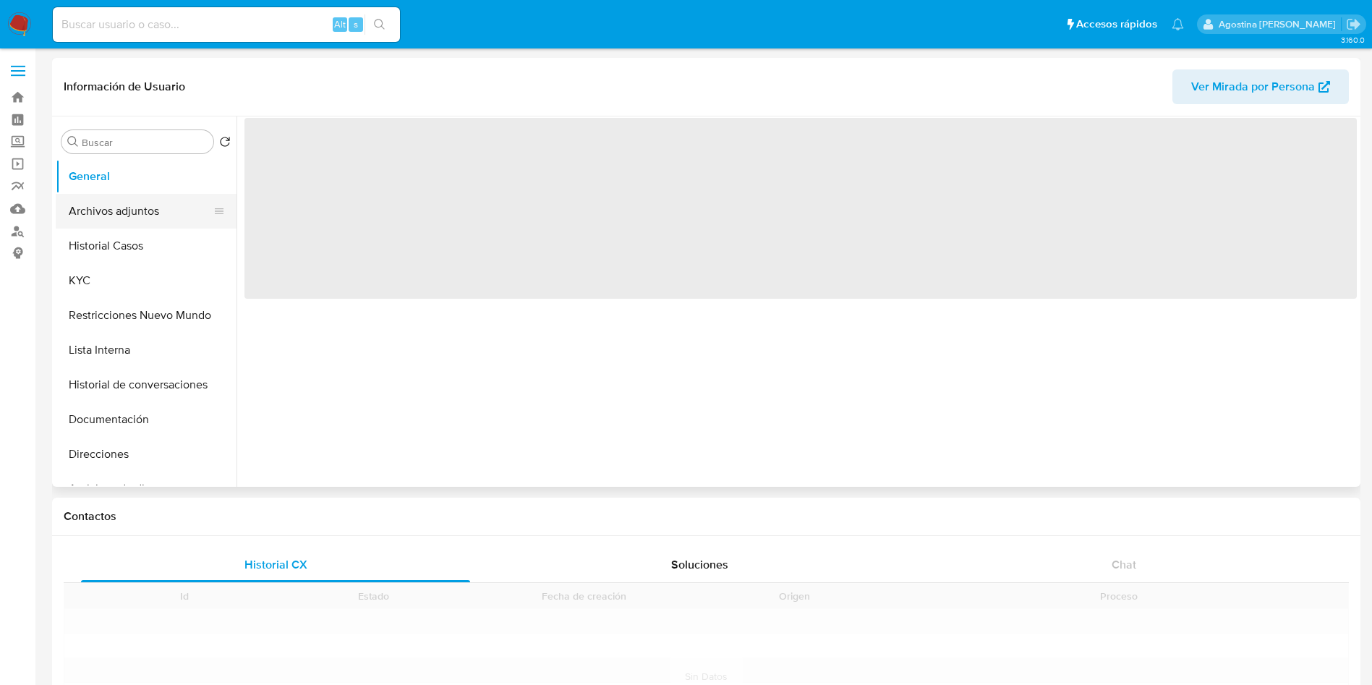
click at [156, 209] on button "Archivos adjuntos" at bounding box center [140, 211] width 169 height 35
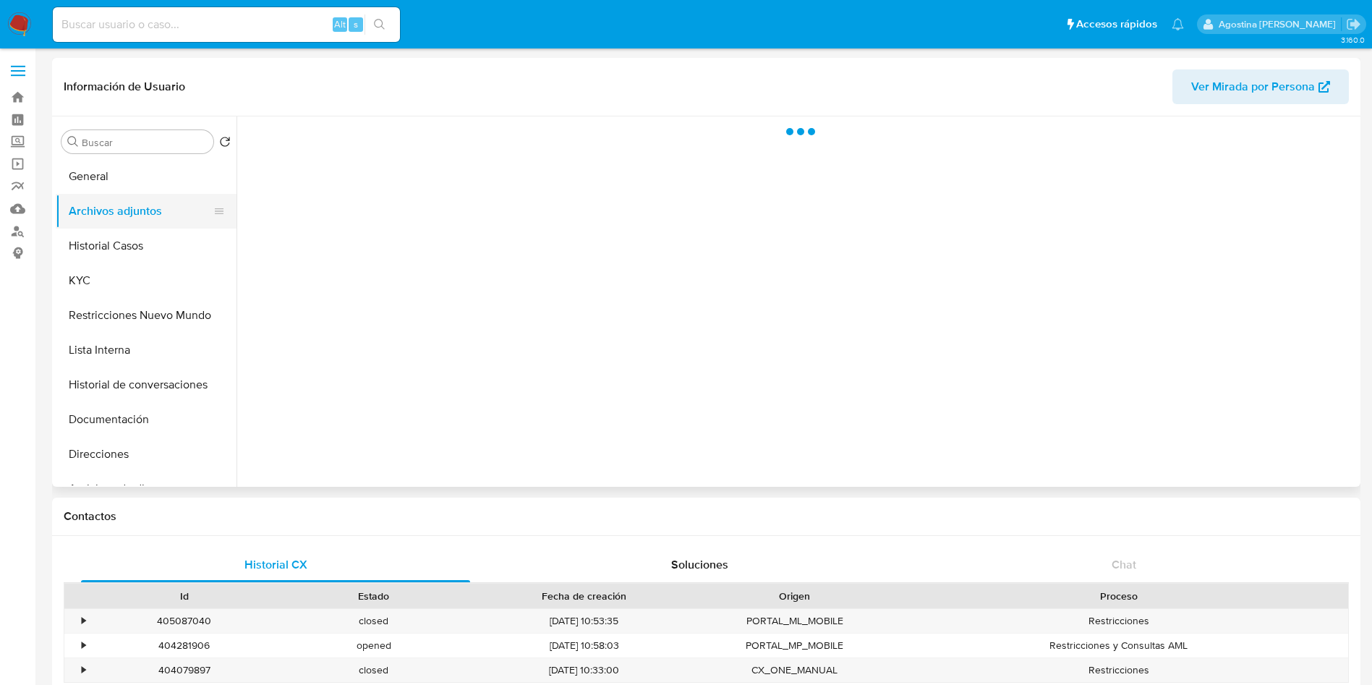
select select "10"
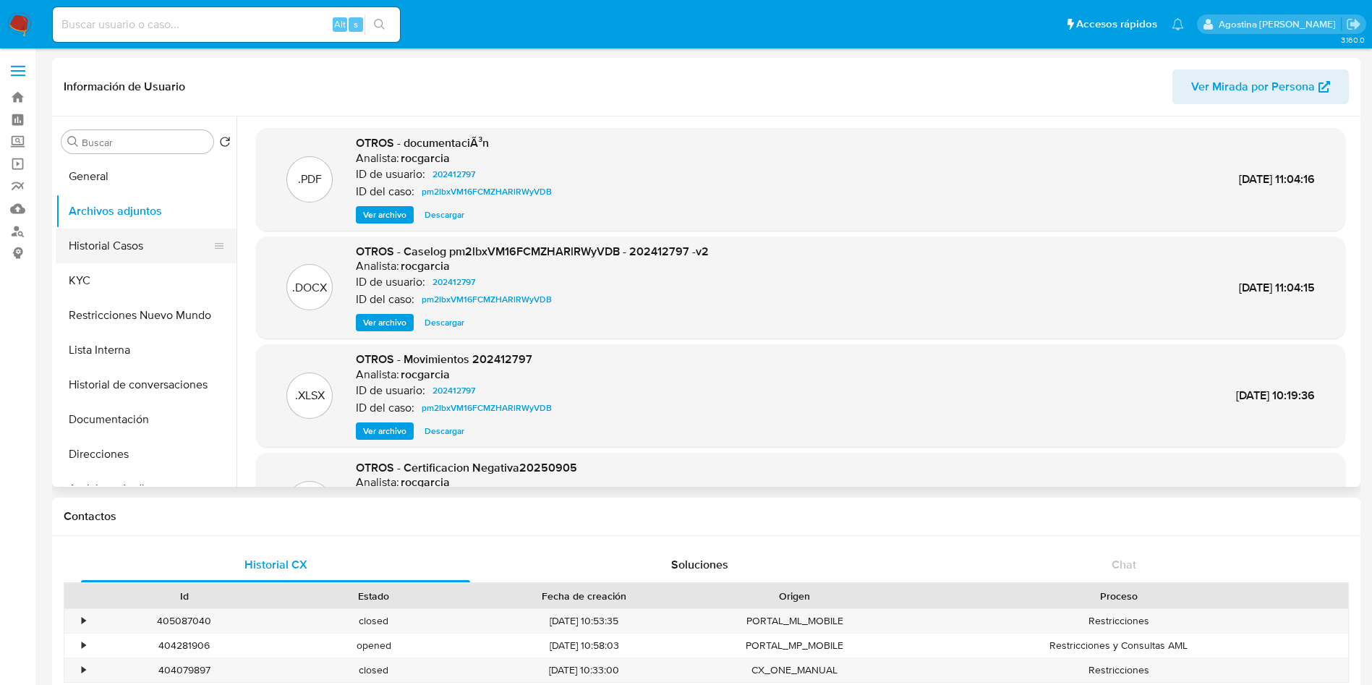
click at [152, 254] on button "Historial Casos" at bounding box center [140, 246] width 169 height 35
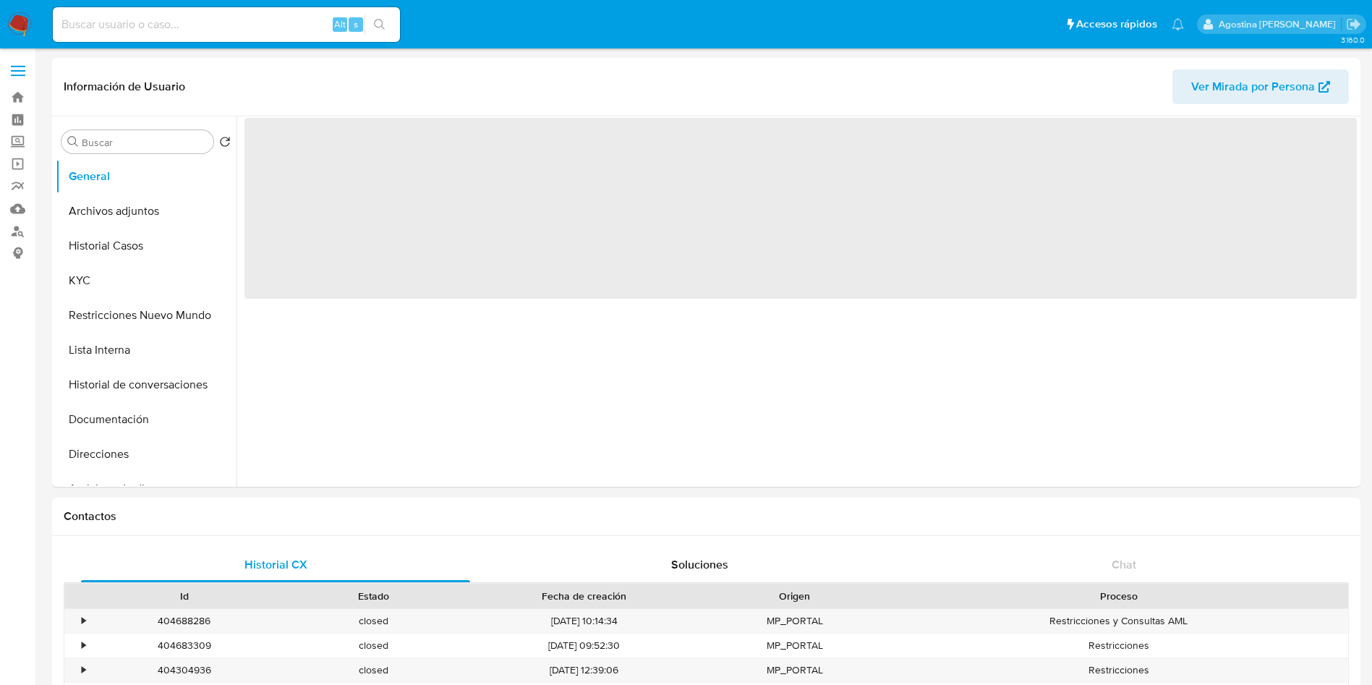
select select "10"
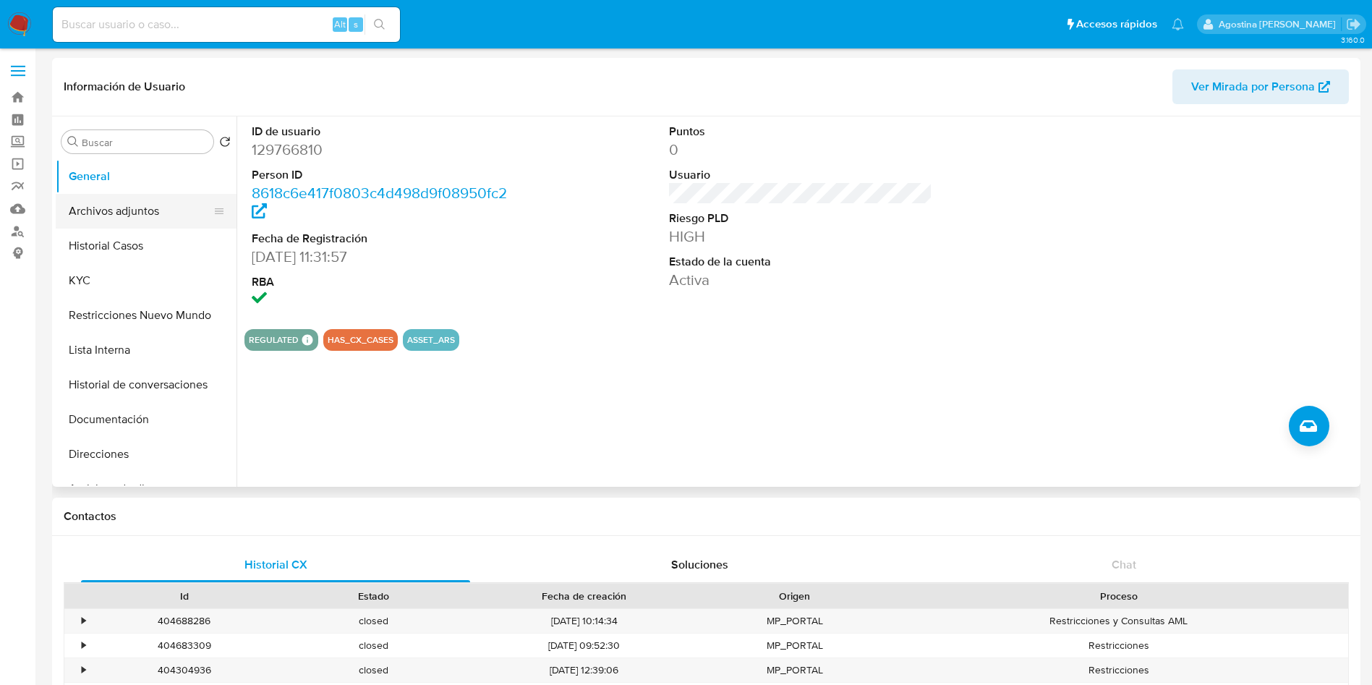
click at [166, 206] on button "Archivos adjuntos" at bounding box center [140, 211] width 169 height 35
